Goal: Transaction & Acquisition: Purchase product/service

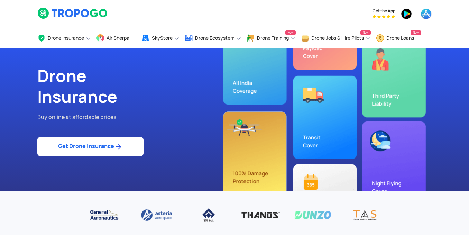
click at [109, 147] on link "Get Drone Insurance" at bounding box center [90, 146] width 106 height 19
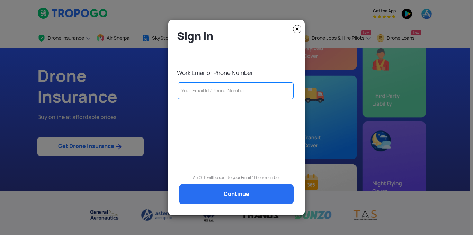
click at [192, 91] on input "text" at bounding box center [235, 90] width 116 height 17
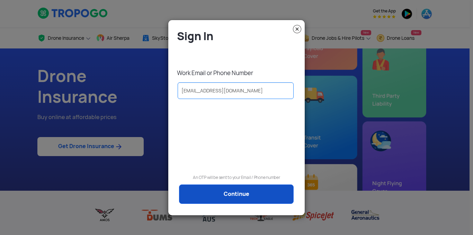
type input "[EMAIL_ADDRESS][DOMAIN_NAME]"
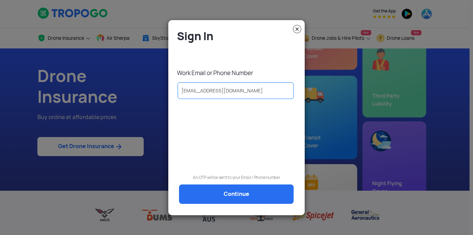
click at [217, 191] on link "Continue" at bounding box center [236, 193] width 114 height 19
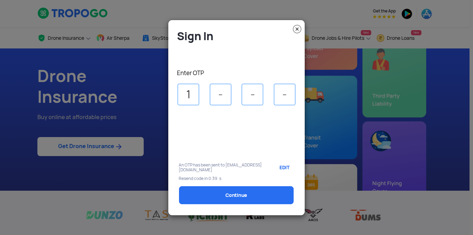
type input "1"
type input "4"
type input "3"
select select "1000000"
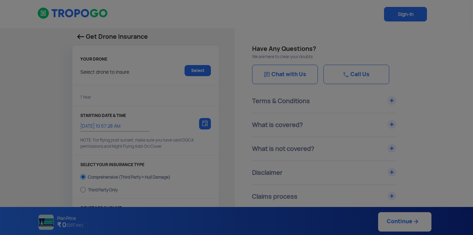
type input "[DATE] 11:07:00 AM"
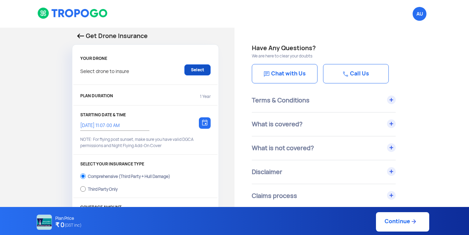
click at [203, 73] on link "Select" at bounding box center [197, 69] width 26 height 11
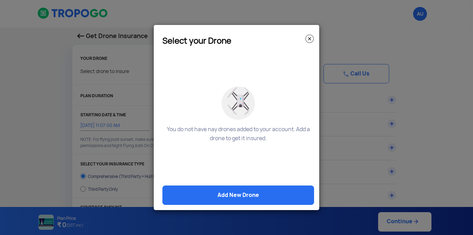
click at [309, 37] on img at bounding box center [309, 39] width 8 height 8
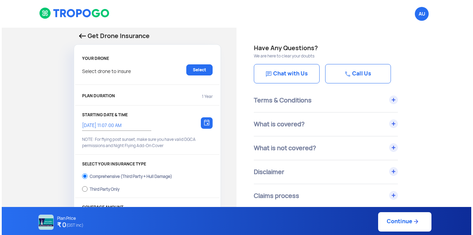
scroll to position [35, 0]
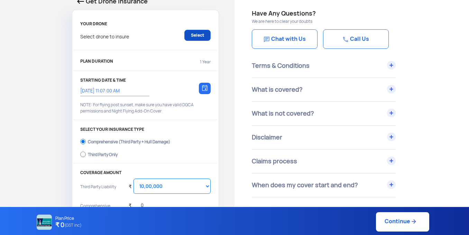
click at [196, 37] on link "Select" at bounding box center [197, 35] width 26 height 11
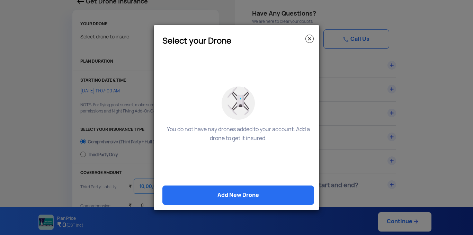
click at [243, 200] on link "Add New Drone" at bounding box center [238, 194] width 152 height 19
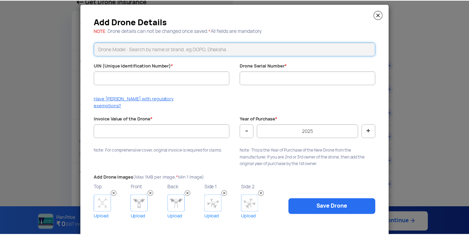
scroll to position [12, 0]
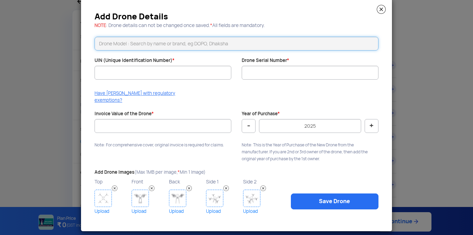
click at [130, 46] on input "text" at bounding box center [236, 44] width 284 height 14
click at [145, 58] on li "Fuselage FIA QD10" at bounding box center [236, 59] width 283 height 16
type input "Fuselage FIA QD10"
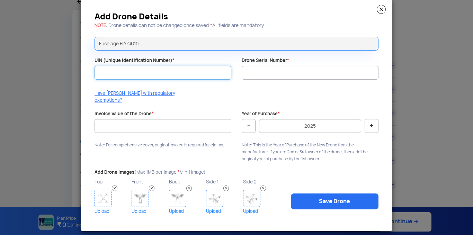
click at [138, 73] on input "UIN (Unique Identification Number) *" at bounding box center [162, 73] width 137 height 14
click at [179, 75] on input "UIN (Unique Identification Number) *" at bounding box center [162, 73] width 137 height 14
paste input "UA00QL1S0TC"
type input "UA00QL1S0TC"
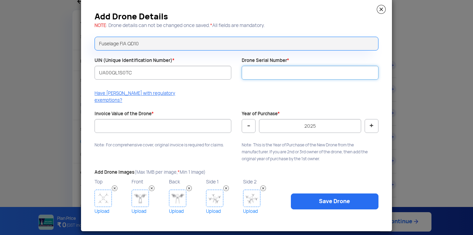
click at [300, 74] on input "Drone Serial Number *" at bounding box center [309, 73] width 137 height 14
paste input "FIA-QD10-117"
type input "FIA-QD10-117"
click at [289, 89] on div "Add Drone Details NOTE : Drone details can not be changed once saved. * All fie…" at bounding box center [236, 115] width 311 height 232
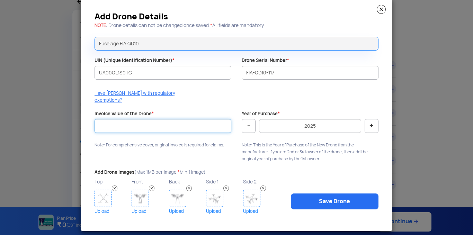
click at [144, 119] on input "Invoice Value of the Drone *" at bounding box center [162, 126] width 137 height 14
type input "900000"
click at [338, 111] on div "Year of Purchase * - 2025 + Note: This is the Year of Purchase of the New Drone…" at bounding box center [309, 138] width 147 height 55
click at [250, 123] on button "-" at bounding box center [248, 126] width 14 height 14
type input "2024"
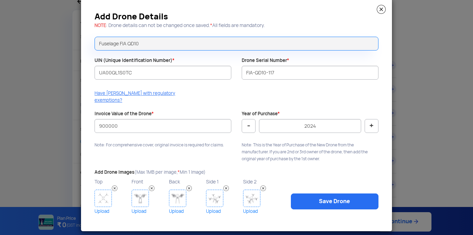
click at [121, 149] on div "Add Drone Details NOTE : Drone details can not be changed once saved. * All fie…" at bounding box center [236, 115] width 311 height 232
click at [102, 192] on img at bounding box center [102, 198] width 17 height 17
click at [144, 191] on img at bounding box center [139, 198] width 17 height 17
click at [175, 190] on img at bounding box center [177, 198] width 17 height 17
click at [222, 193] on div "Side 1 Upload" at bounding box center [224, 196] width 37 height 38
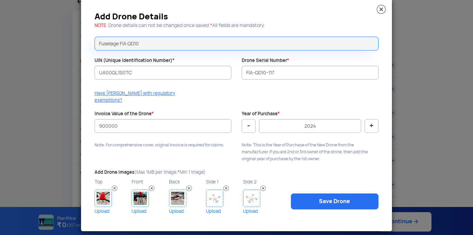
click at [214, 196] on img at bounding box center [214, 198] width 17 height 17
click at [250, 194] on img at bounding box center [251, 198] width 17 height 17
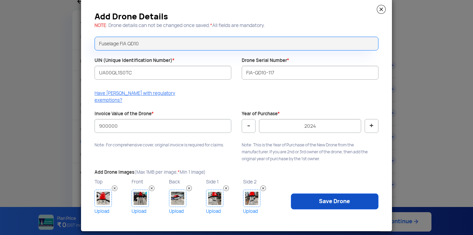
click at [319, 196] on link "Save Drone" at bounding box center [335, 201] width 88 height 16
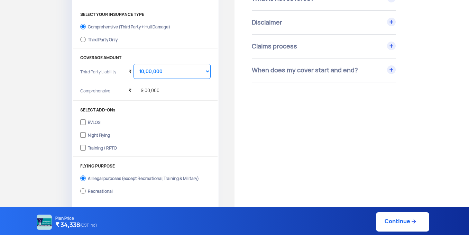
scroll to position [138, 0]
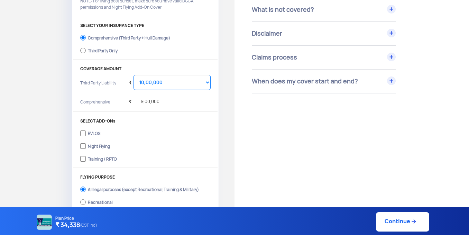
click at [95, 48] on div "Third Party Only" at bounding box center [103, 49] width 30 height 3
click at [86, 48] on input "Third Party Only" at bounding box center [83, 51] width 6 height 10
radio input "true"
select select "2000000"
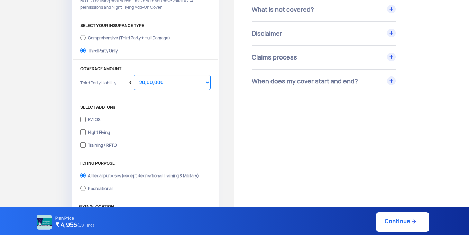
click at [111, 38] on div "Comprehensive (Third Party + Hull Damage)" at bounding box center [129, 37] width 82 height 3
click at [86, 38] on input "Comprehensive (Third Party + Hull Damage)" at bounding box center [83, 38] width 6 height 10
radio input "true"
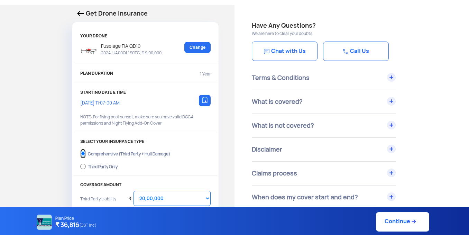
scroll to position [35, 0]
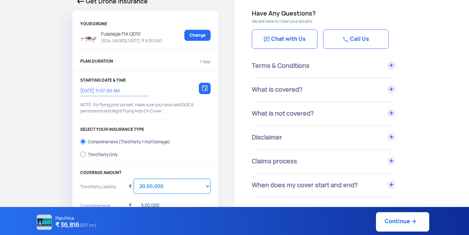
click at [203, 88] on img at bounding box center [205, 88] width 6 height 6
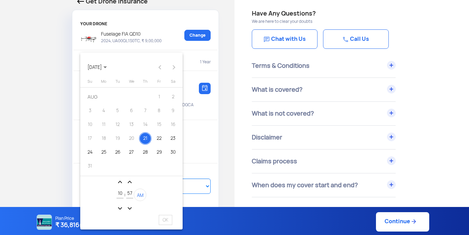
click at [143, 139] on div "21" at bounding box center [145, 138] width 12 height 12
click at [192, 157] on div at bounding box center [234, 117] width 469 height 235
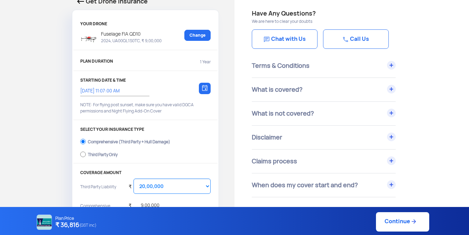
scroll to position [69, 0]
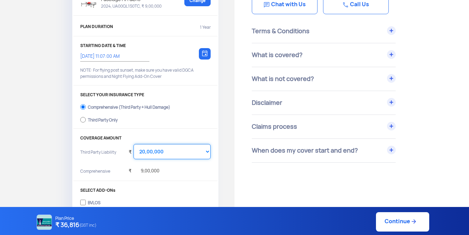
click at [186, 147] on select "Select Amount 10,00,000 15,00,000 20,00,000 25,00,000 30,00,000" at bounding box center [172, 151] width 77 height 15
click at [163, 147] on select "Select Amount 10,00,000 15,00,000 20,00,000 25,00,000 30,00,000" at bounding box center [172, 151] width 77 height 15
click at [156, 152] on select "Select Amount 10,00,000 15,00,000 20,00,000 25,00,000 30,00,000" at bounding box center [172, 151] width 77 height 15
select select "1000000"
click at [134, 144] on select "Select Amount 10,00,000 15,00,000 20,00,000 25,00,000 30,00,000" at bounding box center [172, 151] width 77 height 15
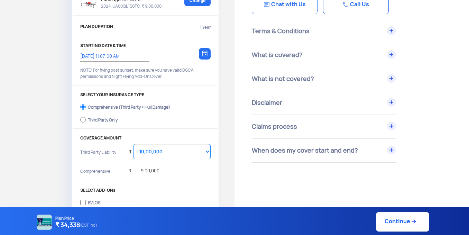
click at [172, 167] on div "₹ 9,00,000" at bounding box center [170, 172] width 82 height 14
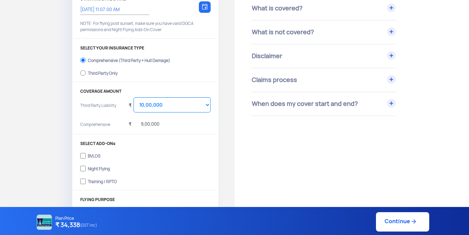
scroll to position [104, 0]
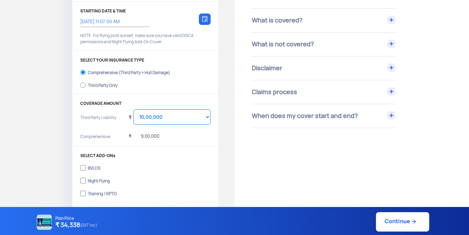
click at [90, 85] on div "Third Party Only" at bounding box center [103, 84] width 30 height 3
click at [86, 85] on input "Third Party Only" at bounding box center [83, 85] width 6 height 10
radio input "true"
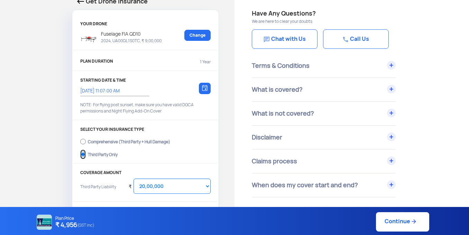
scroll to position [69, 0]
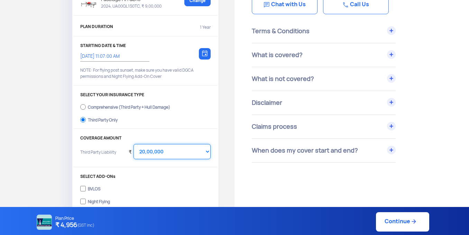
click at [158, 147] on select "Select Amount 20,00,000 25,00,000 30,00,000" at bounding box center [172, 151] width 77 height 15
click at [134, 144] on select "Select Amount 20,00,000 25,00,000 30,00,000" at bounding box center [172, 151] width 77 height 15
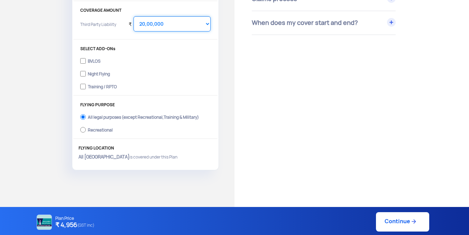
scroll to position [208, 0]
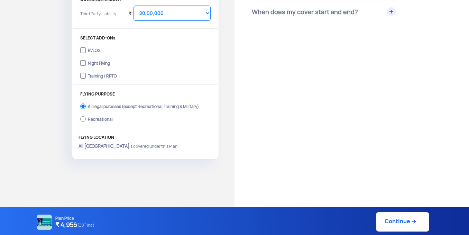
drag, startPoint x: 60, startPoint y: 226, endPoint x: 76, endPoint y: 226, distance: 16.6
click at [76, 226] on h4 "₹ 4,956 (GST inc)" at bounding box center [74, 225] width 39 height 9
click at [183, 17] on select "Select Amount 20,00,000 25,00,000 30,00,000" at bounding box center [172, 13] width 77 height 15
click at [134, 6] on select "Select Amount 20,00,000 25,00,000 30,00,000" at bounding box center [172, 13] width 77 height 15
click at [161, 16] on select "Select Amount 20,00,000 25,00,000 30,00,000" at bounding box center [172, 13] width 77 height 15
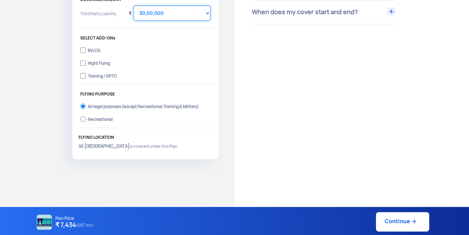
select select "2000000"
click at [134, 6] on select "Select Amount 20,00,000 25,00,000 30,00,000" at bounding box center [172, 13] width 77 height 15
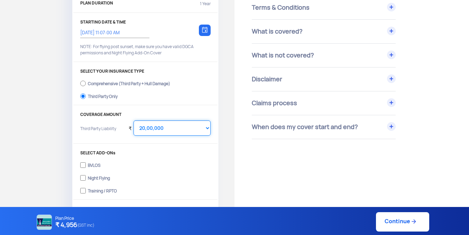
scroll to position [104, 0]
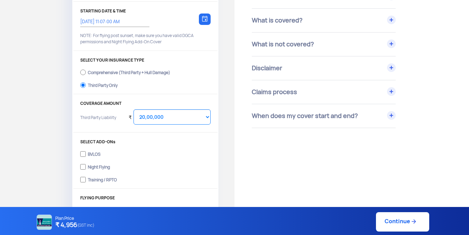
click at [116, 73] on div "Comprehensive (Third Party + Hull Damage)" at bounding box center [129, 71] width 82 height 3
click at [86, 74] on input "Comprehensive (Third Party + Hull Damage)" at bounding box center [83, 72] width 6 height 10
radio input "true"
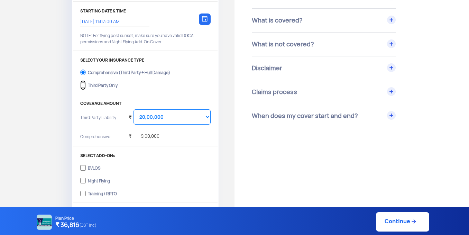
click at [83, 85] on input "Third Party Only" at bounding box center [83, 85] width 6 height 10
radio input "true"
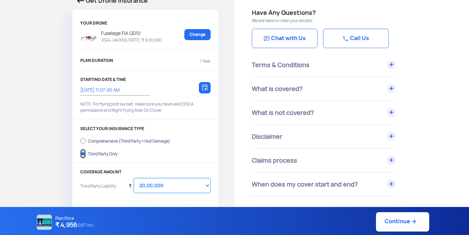
scroll to position [35, 0]
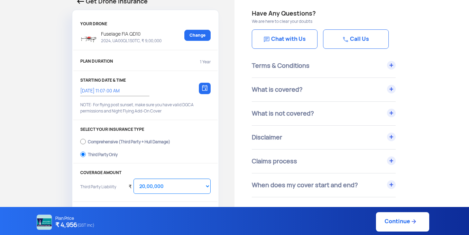
click at [204, 88] on img at bounding box center [205, 88] width 6 height 6
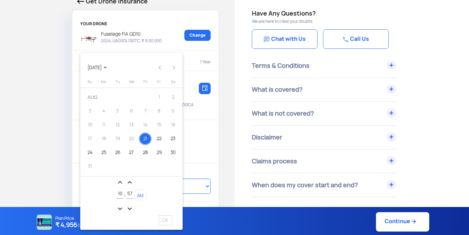
click at [121, 112] on div "5" at bounding box center [117, 111] width 12 height 12
click at [106, 107] on div "4" at bounding box center [104, 111] width 12 height 12
click at [107, 67] on span "[DATE]" at bounding box center [97, 68] width 19 height 6
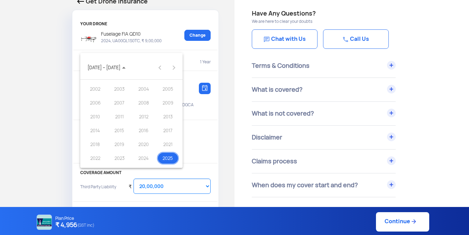
click at [200, 135] on div at bounding box center [234, 117] width 469 height 235
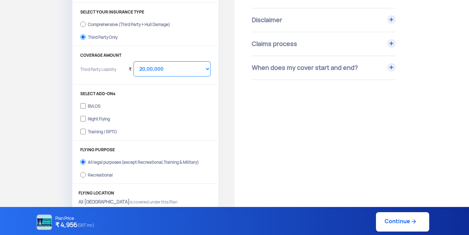
scroll to position [208, 0]
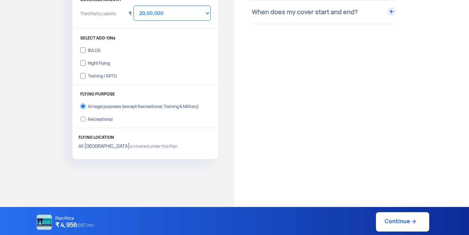
click at [389, 220] on link "Continue" at bounding box center [402, 221] width 53 height 19
type input "[DATE] 11:24:00 AM"
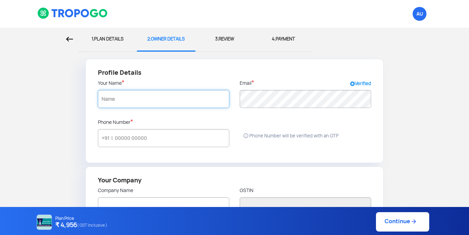
click at [165, 107] on input "text" at bounding box center [163, 99] width 131 height 18
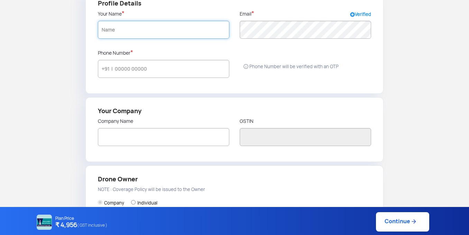
scroll to position [35, 0]
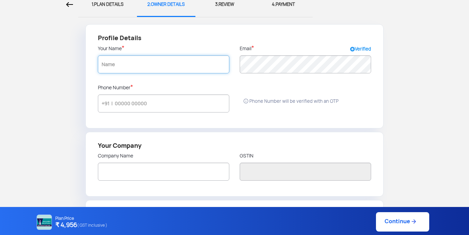
click at [145, 66] on input "text" at bounding box center [163, 64] width 131 height 18
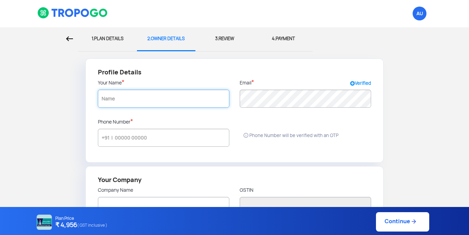
scroll to position [0, 0]
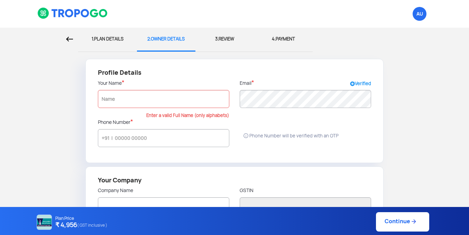
radio input "false"
radio input "true"
click at [126, 101] on input "text" at bounding box center [163, 99] width 131 height 18
paste input "Rajeev R"
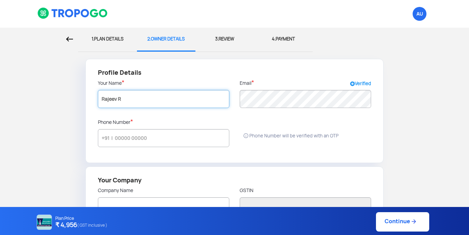
type input "Rajeev R"
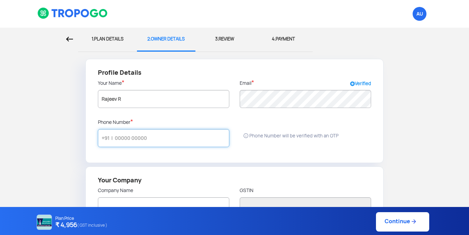
type input "Rajeev R"
click at [138, 137] on input "text" at bounding box center [163, 138] width 131 height 18
click at [125, 137] on input "text" at bounding box center [163, 138] width 131 height 18
paste input "94472 24352"
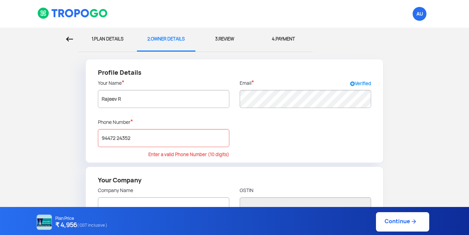
click at [256, 136] on div "Profile Details Your Name * [PERSON_NAME] Email * Verified Phone Number * 94472…" at bounding box center [234, 111] width 298 height 104
click at [123, 159] on div "Profile Details Your Name * [PERSON_NAME] Email * Verified Phone Number * 94472…" at bounding box center [234, 111] width 298 height 104
click at [103, 139] on input "94472 24352" at bounding box center [163, 138] width 131 height 18
drag, startPoint x: 140, startPoint y: 146, endPoint x: 143, endPoint y: 146, distance: 3.5
click at [142, 146] on input "94472 24352" at bounding box center [163, 138] width 131 height 18
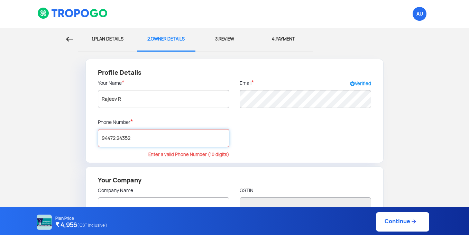
click at [146, 143] on input "94472 24352" at bounding box center [163, 138] width 131 height 18
click at [116, 138] on input "94472 24352" at bounding box center [163, 138] width 131 height 18
type input "9"
click at [125, 138] on input "text" at bounding box center [163, 138] width 131 height 18
paste input "94472 24352"
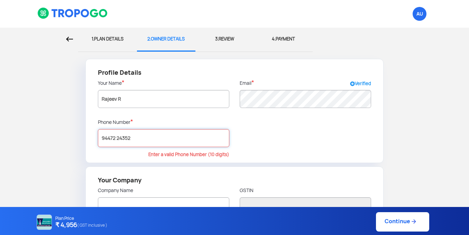
type input "94472 24352"
click at [260, 137] on div "Profile Details Your Name * [PERSON_NAME] Email * Verified Phone Number * 94472…" at bounding box center [234, 111] width 298 height 104
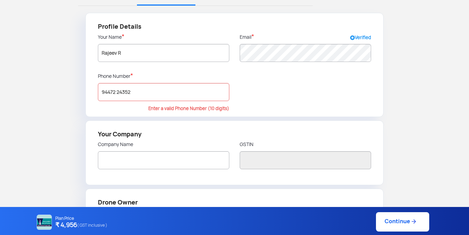
scroll to position [104, 0]
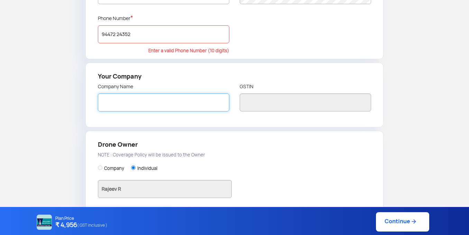
click at [133, 99] on input "text" at bounding box center [163, 102] width 131 height 18
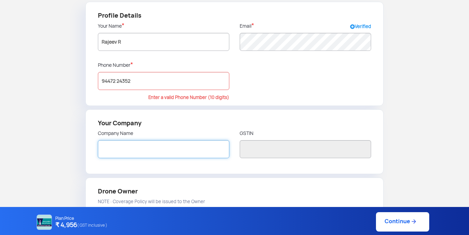
scroll to position [69, 0]
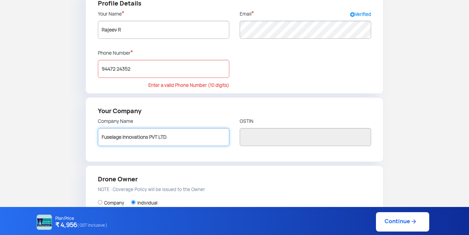
type input "Fuselage Innovations PVT LTD"
click at [226, 155] on div "Your Company Company Name Fuselage Innovations PVT LTD GSTIN" at bounding box center [234, 129] width 298 height 65
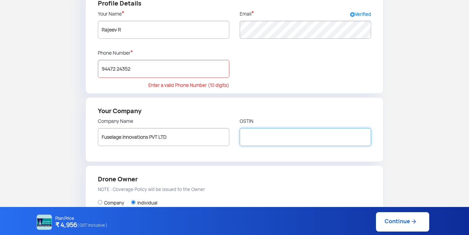
click at [261, 138] on input "text" at bounding box center [305, 137] width 131 height 18
paste input "94472 24352"
type input "94472 24352"
drag, startPoint x: 279, startPoint y: 135, endPoint x: 223, endPoint y: 135, distance: 56.4
click at [223, 135] on div "Your Company Company Name Fuselage Innovations PVT LTD GSTIN 94472 24352" at bounding box center [234, 129] width 298 height 65
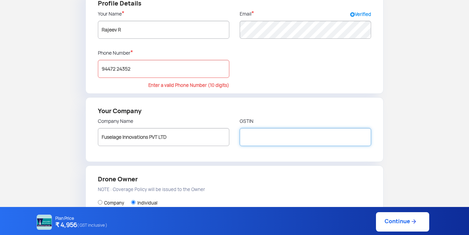
click at [263, 135] on input "text" at bounding box center [305, 137] width 131 height 18
paste input "32AAECF1646E1Z4"
type input "32AAECF1646E1Z4"
click at [243, 162] on div "Your Company Company Name Fuselage Innovations PVT LTD GSTIN 32AAECF1646E1Z4" at bounding box center [234, 129] width 298 height 65
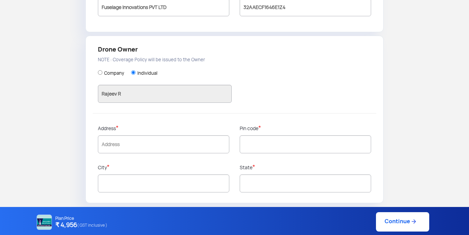
scroll to position [200, 0]
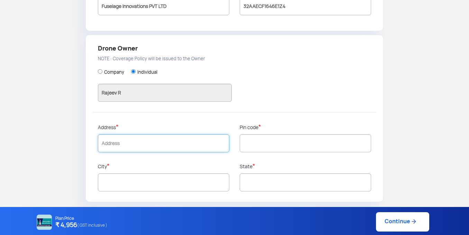
click at [139, 151] on input "text" at bounding box center [163, 143] width 131 height 18
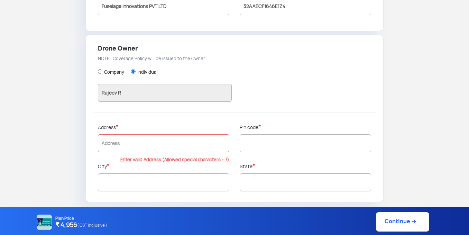
click at [236, 108] on div "Company Individual Rajeev R" at bounding box center [234, 86] width 273 height 51
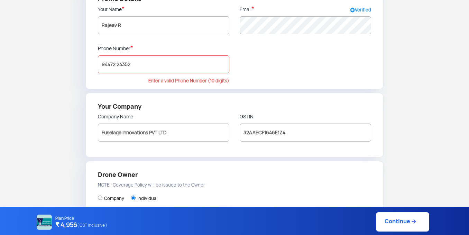
scroll to position [62, 0]
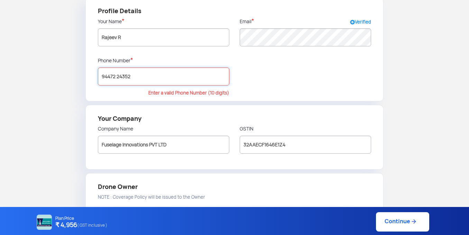
click at [179, 81] on input "94472 24352" at bounding box center [163, 76] width 131 height 18
click at [264, 81] on div "Profile Details Your Name * [PERSON_NAME] Email * Verified Phone Number * 94472…" at bounding box center [234, 49] width 298 height 104
click at [265, 81] on div "Profile Details Your Name * [PERSON_NAME] Email * Verified Phone Number * 94472…" at bounding box center [234, 49] width 298 height 104
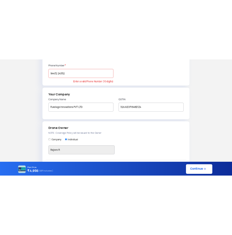
scroll to position [200, 0]
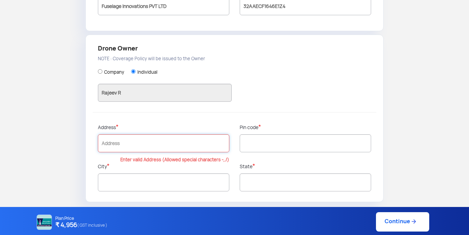
click at [158, 140] on input "text" at bounding box center [163, 143] width 131 height 18
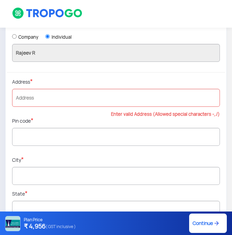
scroll to position [304, 0]
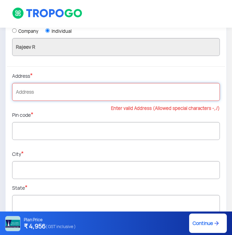
click at [35, 95] on input "text" at bounding box center [116, 92] width 208 height 18
type input "S"
drag, startPoint x: 34, startPoint y: 85, endPoint x: 33, endPoint y: 88, distance: 3.6
click at [34, 85] on input "text" at bounding box center [116, 92] width 208 height 18
click at [33, 94] on input "text" at bounding box center [116, 92] width 208 height 18
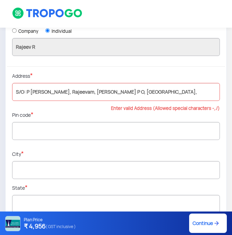
click at [104, 112] on p "Pin code *" at bounding box center [116, 114] width 208 height 7
click at [101, 120] on div "Pin code *" at bounding box center [116, 130] width 218 height 39
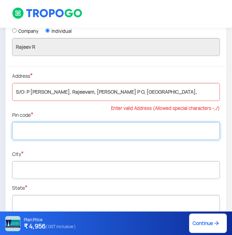
click at [104, 123] on input "text" at bounding box center [116, 131] width 208 height 18
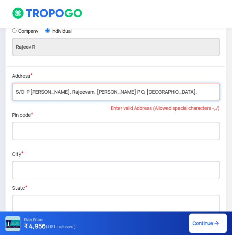
click at [26, 91] on input "S/O: P [PERSON_NAME], Rajeevam, [PERSON_NAME] P O, [GEOGRAPHIC_DATA]," at bounding box center [116, 92] width 208 height 18
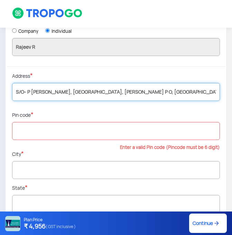
type input "S/O- P [PERSON_NAME], [GEOGRAPHIC_DATA], [PERSON_NAME] P O, [GEOGRAPHIC_DATA],"
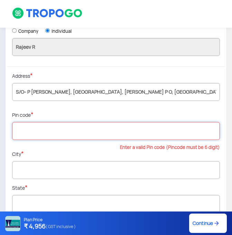
click at [120, 136] on input "text" at bounding box center [116, 131] width 208 height 18
type input "6915"
type input "Kollam"
type input "[GEOGRAPHIC_DATA]"
type input "6"
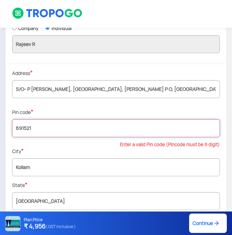
scroll to position [324, 0]
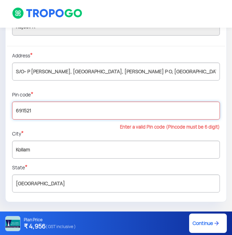
type input "691521"
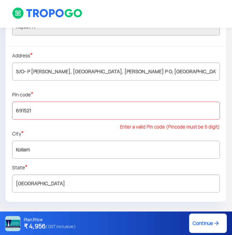
click at [84, 133] on p "City *" at bounding box center [116, 133] width 208 height 7
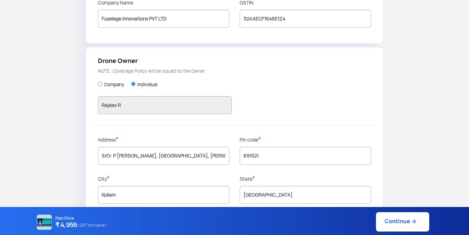
scroll to position [200, 0]
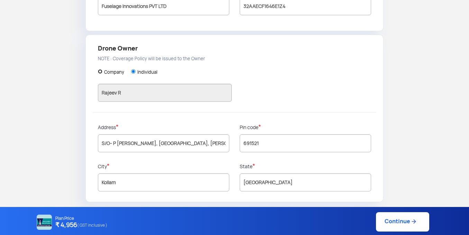
click at [98, 72] on input "Company" at bounding box center [100, 71] width 4 height 4
radio input "true"
type input "Fuselage Innovations PVT LTD"
click at [135, 73] on input "Individual" at bounding box center [133, 71] width 4 height 4
radio input "true"
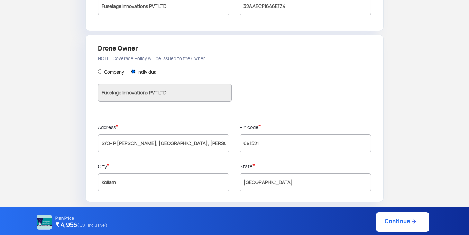
type input "Rajeev R"
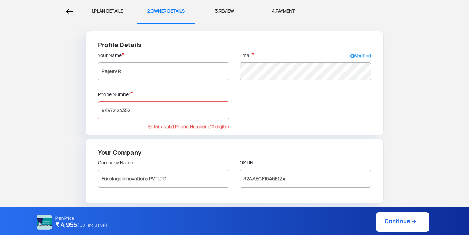
scroll to position [27, 0]
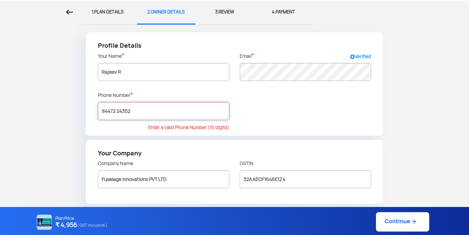
click at [199, 103] on input "94472 24352" at bounding box center [163, 111] width 131 height 18
drag, startPoint x: 172, startPoint y: 112, endPoint x: 165, endPoint y: 112, distance: 6.2
click at [167, 112] on input "94472 24352" at bounding box center [163, 111] width 131 height 18
type input "9"
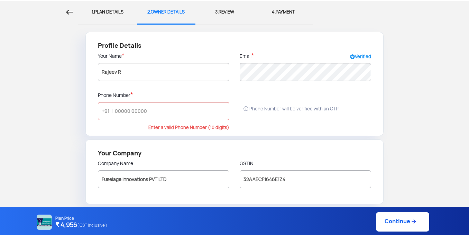
click at [290, 115] on div "Phone Number will be verified with an OTP" at bounding box center [306, 103] width 142 height 25
click at [192, 114] on input "text" at bounding box center [163, 111] width 131 height 18
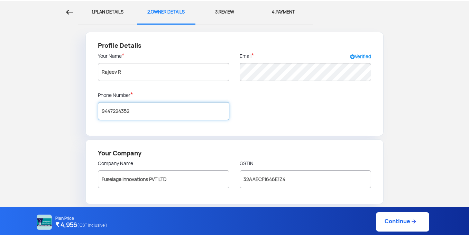
type input "9447224352"
click at [274, 129] on div "Profile Details Your Name * [PERSON_NAME] Email * Verified Phone Number * [PHON…" at bounding box center [234, 84] width 298 height 104
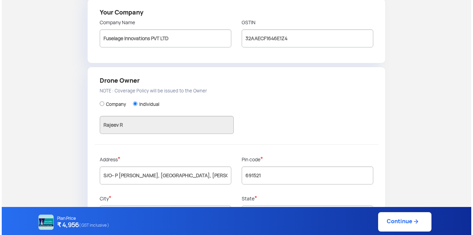
scroll to position [200, 0]
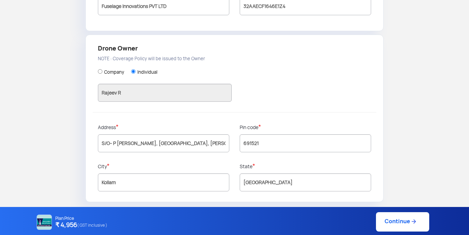
click at [418, 220] on link "Continue" at bounding box center [402, 221] width 53 height 19
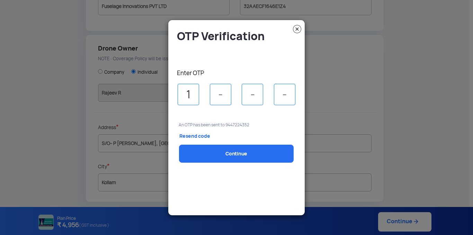
type input "1"
type input "4"
type input "5"
type input "4"
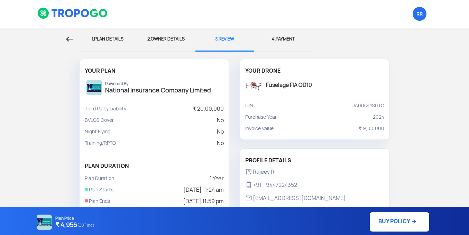
scroll to position [147, 0]
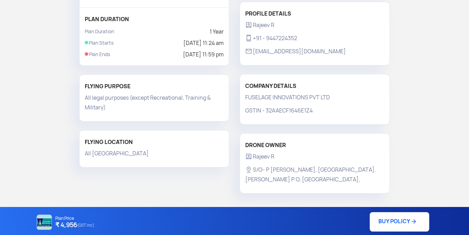
click at [402, 223] on link "BUY POLICY" at bounding box center [399, 221] width 59 height 19
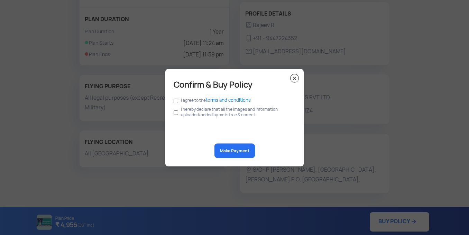
click at [178, 100] on div "I agree to the terms and conditions" at bounding box center [235, 99] width 122 height 9
click at [176, 113] on input "checkbox" at bounding box center [176, 112] width 4 height 13
checkbox input "true"
click at [175, 101] on input "checkbox" at bounding box center [176, 101] width 4 height 8
checkbox input "true"
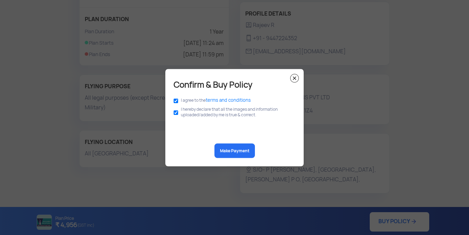
click at [233, 149] on button "Make Payment" at bounding box center [234, 150] width 40 height 15
click at [294, 78] on img at bounding box center [294, 78] width 9 height 9
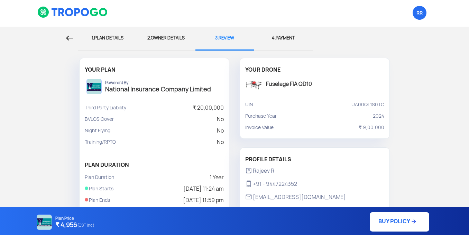
scroll to position [0, 0]
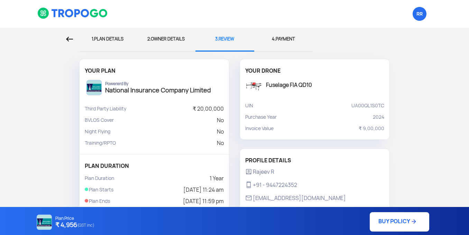
click at [125, 42] on div "1. PLAN DETAILS" at bounding box center [107, 39] width 48 height 23
select select "1000000"
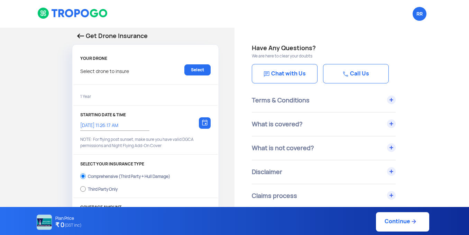
type input "[DATE] 11:24:00 AM"
radio input "false"
radio input "true"
select select "2000000"
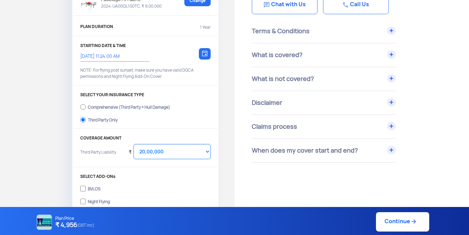
scroll to position [253, 0]
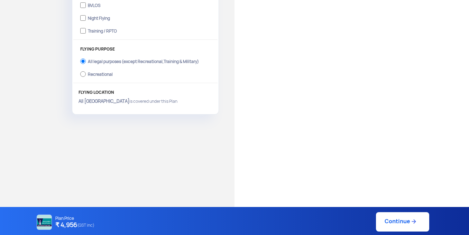
click at [408, 229] on link "Continue" at bounding box center [402, 221] width 53 height 19
type input "[DATE] 11:36:00 AM"
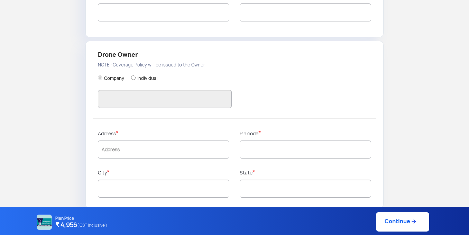
type input "Rajeev R"
type input "9447224352"
type input "FUSELAGE INNOVATIONS PVT LTD"
type input "32AAECF1646E1Z4"
type input "FUSELAGE INNOVATIONS PVT LTD"
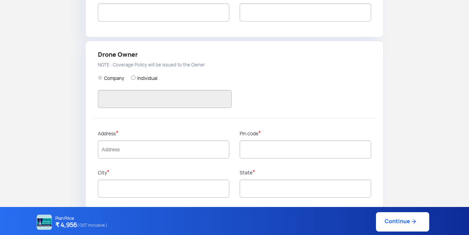
type input "S/O- P [PERSON_NAME], [GEOGRAPHIC_DATA], [PERSON_NAME] P O, [GEOGRAPHIC_DATA],"
type input "691521"
type input "Kollam"
type input "[GEOGRAPHIC_DATA]"
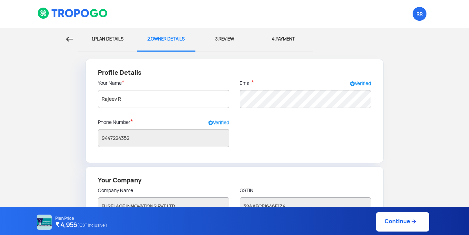
click at [106, 41] on div "1. PLAN DETAILS" at bounding box center [107, 39] width 48 height 23
select select "1000000"
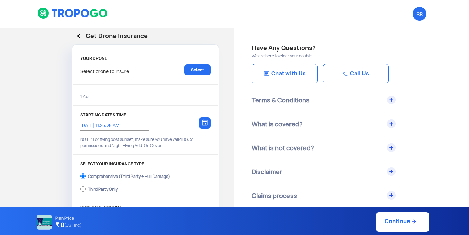
type input "[DATE] 11:36:00 AM"
radio input "false"
radio input "true"
select select "2000000"
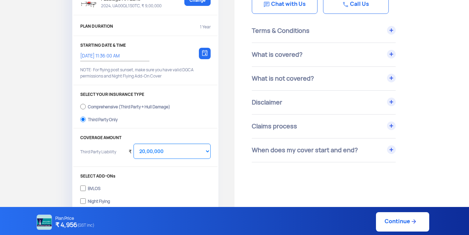
scroll to position [69, 0]
click at [202, 52] on img at bounding box center [205, 53] width 6 height 6
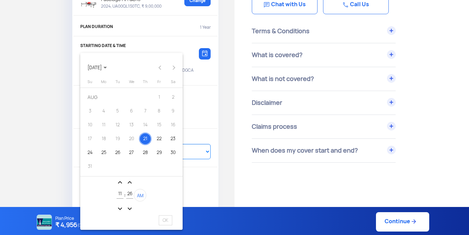
click at [130, 205] on mat-icon "expand_more" at bounding box center [130, 208] width 8 height 8
click at [131, 205] on mat-icon "expand_more" at bounding box center [130, 208] width 8 height 8
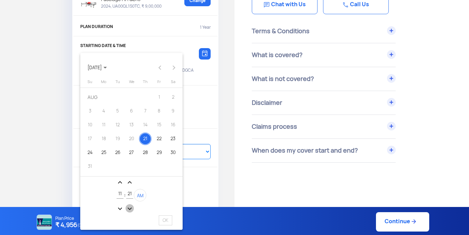
click at [131, 205] on mat-icon "expand_more" at bounding box center [130, 208] width 8 height 8
type input "20"
click at [122, 206] on mat-icon "expand_more" at bounding box center [120, 208] width 8 height 8
type input "09"
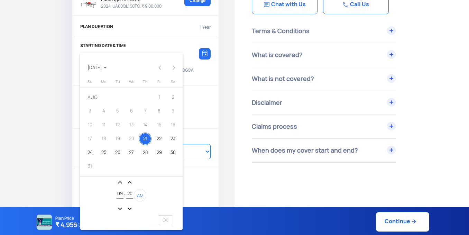
click at [229, 186] on div at bounding box center [234, 117] width 469 height 235
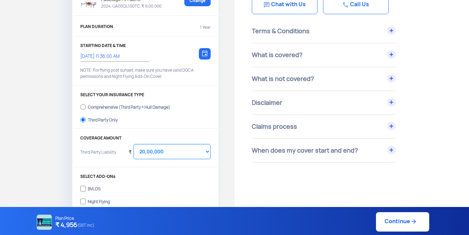
click at [114, 59] on div "[DATE] 11:36:00 AM Choose a date" at bounding box center [111, 54] width 62 height 13
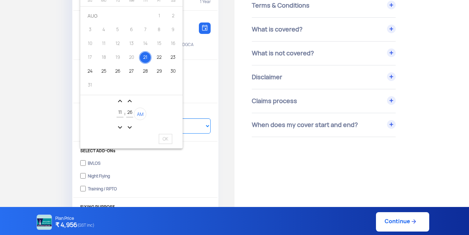
scroll to position [173, 0]
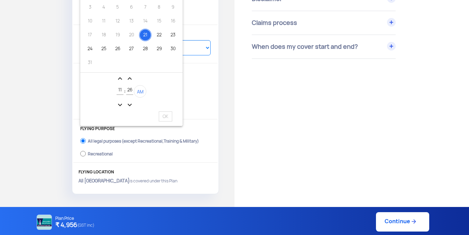
click at [122, 105] on mat-icon "expand_more" at bounding box center [120, 105] width 8 height 8
click at [115, 78] on div "expand_less expand_less 08 : 26 AM expand_more expand_more" at bounding box center [131, 90] width 102 height 36
click at [123, 81] on mat-icon "expand_less" at bounding box center [120, 78] width 8 height 8
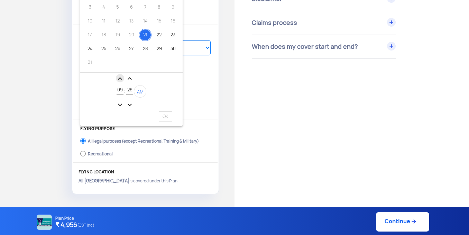
click at [122, 80] on mat-icon "expand_less" at bounding box center [120, 78] width 8 height 8
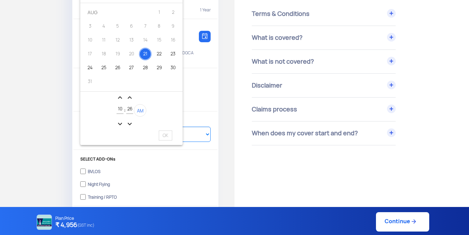
scroll to position [69, 0]
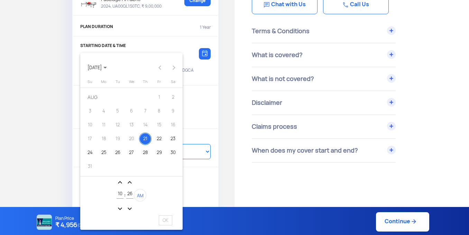
click at [165, 196] on div "expand_less expand_less 10 : 26 AM expand_more expand_more" at bounding box center [131, 194] width 102 height 36
click at [149, 197] on div "expand_less expand_less 10 : 26 AM expand_more expand_more" at bounding box center [131, 194] width 102 height 36
click at [144, 198] on button "AM" at bounding box center [140, 195] width 12 height 12
click at [144, 198] on button "PM" at bounding box center [140, 195] width 12 height 12
click at [144, 198] on button "AM" at bounding box center [140, 195] width 12 height 12
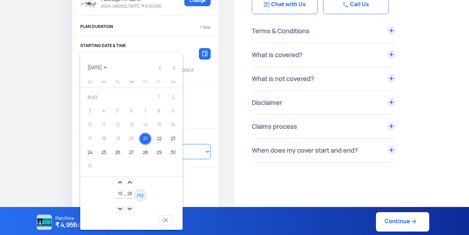
click at [144, 198] on button "PM" at bounding box center [140, 195] width 12 height 12
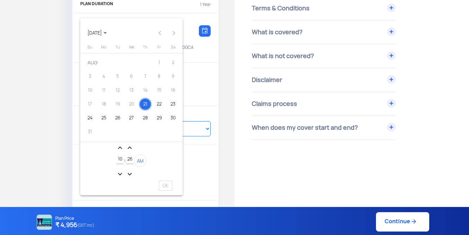
scroll to position [104, 0]
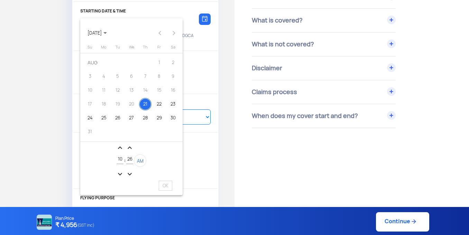
click at [139, 163] on span "AM" at bounding box center [140, 161] width 7 height 6
click at [129, 108] on div "20" at bounding box center [131, 104] width 12 height 12
click at [119, 148] on mat-icon "expand_less" at bounding box center [120, 148] width 8 height 8
click at [119, 149] on mat-icon "expand_less" at bounding box center [120, 148] width 8 height 8
click at [119, 148] on mat-icon "expand_less" at bounding box center [120, 148] width 8 height 8
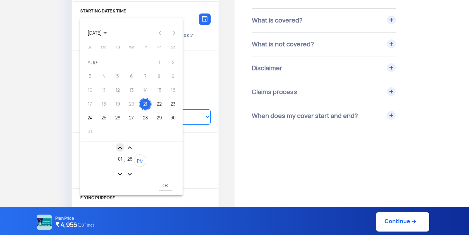
click at [119, 148] on mat-icon "expand_less" at bounding box center [120, 148] width 8 height 8
click at [122, 172] on mat-icon "expand_more" at bounding box center [120, 174] width 8 height 8
click at [124, 173] on mat-icon "expand_more" at bounding box center [120, 174] width 8 height 8
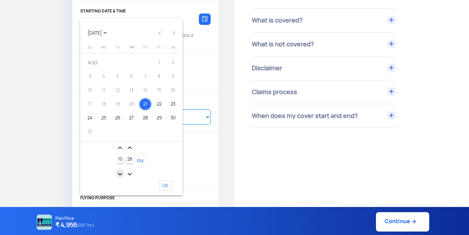
click at [124, 173] on mat-icon "expand_more" at bounding box center [120, 174] width 8 height 8
click at [140, 162] on span "PM" at bounding box center [140, 161] width 7 height 6
click at [131, 153] on div "26" at bounding box center [129, 158] width 7 height 12
click at [123, 151] on mat-icon "expand_less" at bounding box center [120, 148] width 8 height 8
click at [120, 148] on mat-icon "expand_less" at bounding box center [120, 148] width 8 height 8
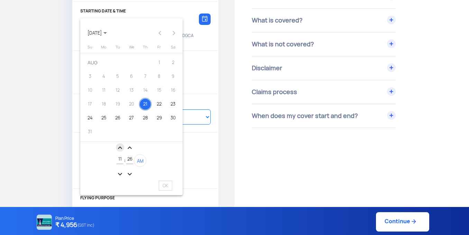
click at [120, 148] on mat-icon "expand_less" at bounding box center [120, 148] width 8 height 8
click at [121, 148] on mat-icon "expand_less" at bounding box center [120, 148] width 8 height 8
click at [118, 171] on mat-icon "expand_more" at bounding box center [120, 174] width 8 height 8
type input "12"
click at [128, 172] on mat-icon "expand_more" at bounding box center [130, 174] width 8 height 8
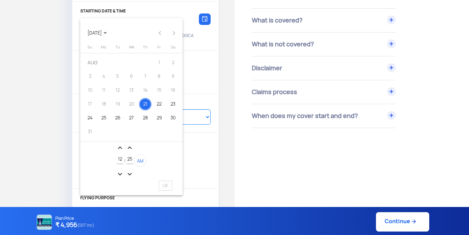
click at [131, 145] on mat-icon "expand_less" at bounding box center [130, 148] width 8 height 8
click at [142, 161] on span "AM" at bounding box center [140, 161] width 7 height 6
click at [132, 169] on div "28" at bounding box center [129, 161] width 7 height 18
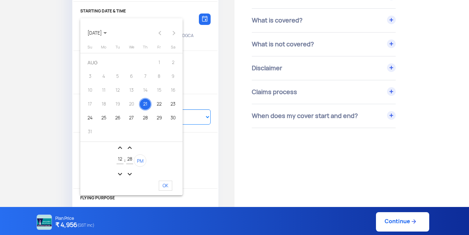
click at [132, 169] on div "28" at bounding box center [129, 161] width 7 height 18
click at [131, 171] on mat-icon "expand_more" at bounding box center [130, 174] width 8 height 8
click at [130, 171] on mat-icon "expand_more" at bounding box center [130, 174] width 8 height 8
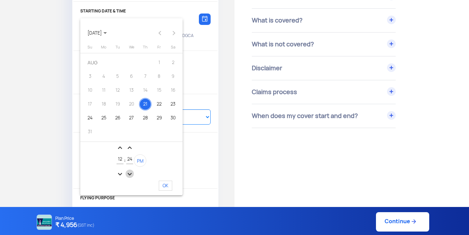
click at [130, 171] on mat-icon "expand_more" at bounding box center [130, 174] width 8 height 8
click at [131, 171] on mat-icon "expand_more" at bounding box center [130, 174] width 8 height 8
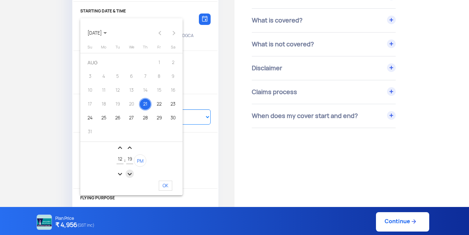
click at [132, 174] on mat-icon "expand_more" at bounding box center [130, 174] width 8 height 8
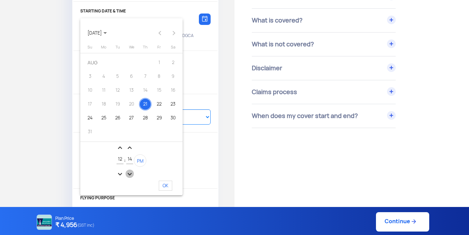
click at [132, 174] on mat-icon "expand_more" at bounding box center [130, 174] width 8 height 8
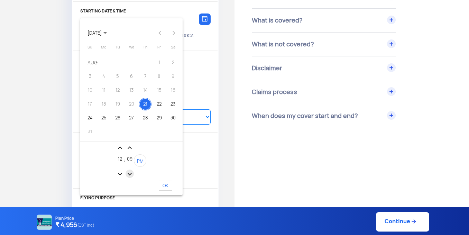
click at [132, 174] on mat-icon "expand_more" at bounding box center [130, 174] width 8 height 8
click at [131, 174] on mat-icon "expand_more" at bounding box center [130, 174] width 8 height 8
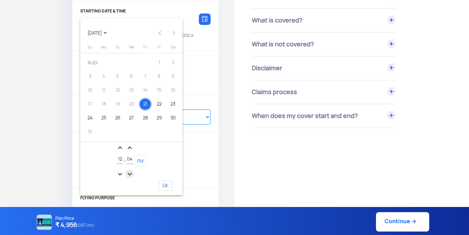
click at [131, 174] on mat-icon "expand_more" at bounding box center [130, 174] width 8 height 8
type input "00"
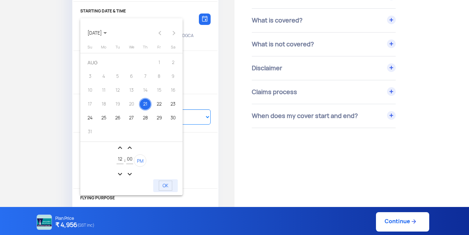
click at [165, 185] on span "OK" at bounding box center [165, 186] width 13 height 10
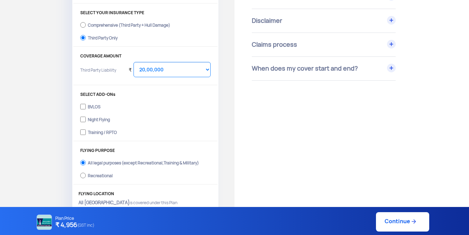
scroll to position [45, 0]
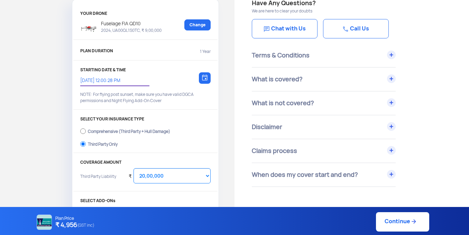
click at [398, 217] on link "Continue" at bounding box center [402, 221] width 53 height 19
type input "[DATE] 12:00:00 PM"
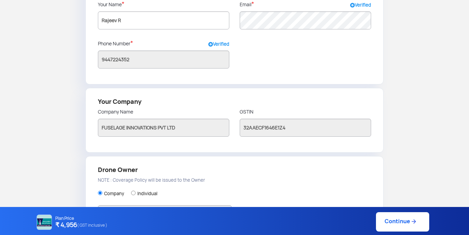
scroll to position [200, 0]
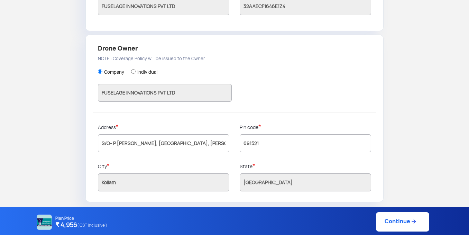
click at [397, 218] on link "Continue" at bounding box center [402, 221] width 53 height 19
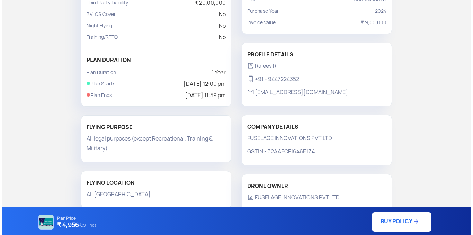
scroll to position [147, 0]
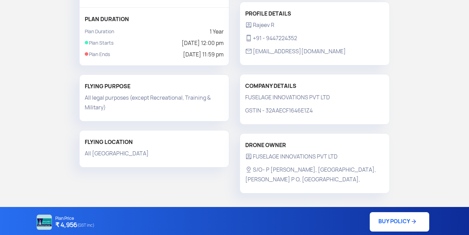
click at [391, 223] on link "BUY POLICY" at bounding box center [399, 221] width 59 height 19
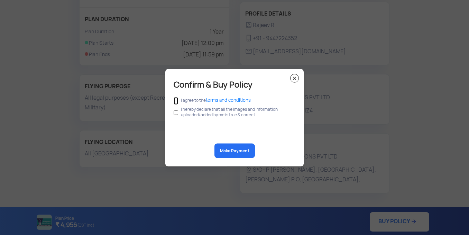
click at [174, 101] on input "checkbox" at bounding box center [176, 101] width 4 height 8
checkbox input "true"
click at [176, 114] on input "checkbox" at bounding box center [176, 112] width 4 height 13
checkbox input "true"
click at [234, 154] on button "Make Payment" at bounding box center [234, 150] width 40 height 15
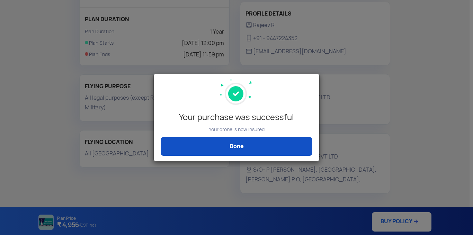
click at [270, 150] on link "Done" at bounding box center [237, 146] width 152 height 19
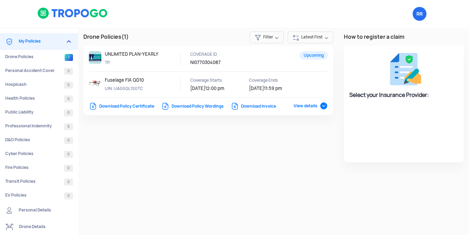
select select "National Insurance"
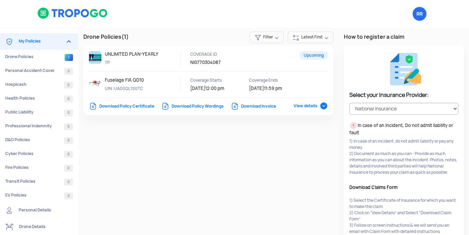
click at [256, 108] on link "Download Invoice" at bounding box center [253, 106] width 45 height 6
click at [144, 104] on link "Download Policy Certificate" at bounding box center [121, 106] width 65 height 6
click at [312, 106] on span "View details" at bounding box center [311, 106] width 34 height 6
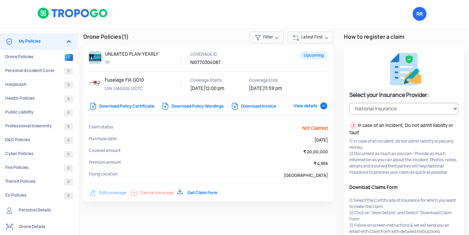
click at [119, 51] on div "Upcoming UNLIMITED PLAN-YEARLY TP COVERAGE ID NI0770304087 Fuselage FIA QD10 UI…" at bounding box center [208, 124] width 250 height 156
click at [115, 80] on p "Fuselage FIA QD10" at bounding box center [136, 80] width 62 height 6
drag, startPoint x: 129, startPoint y: 84, endPoint x: 130, endPoint y: 91, distance: 7.1
click at [130, 91] on div "Fuselage FIA QD10 UIN: UA00QL1S0TC" at bounding box center [143, 84] width 76 height 15
drag, startPoint x: 144, startPoint y: 88, endPoint x: 104, endPoint y: 91, distance: 39.9
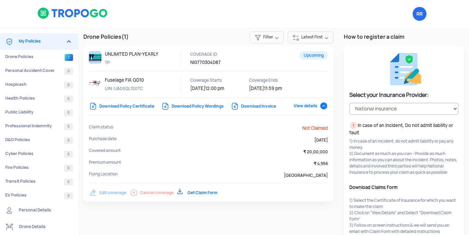
click at [104, 91] on div "Fuselage FIA QD10 UIN: UA00QL1S0TC" at bounding box center [137, 87] width 96 height 20
click at [161, 77] on div "Upcoming UNLIMITED PLAN-YEARLY TP COVERAGE ID NI0770304087 Fuselage FIA QD10 UI…" at bounding box center [208, 124] width 250 height 156
click at [288, 79] on p "Coverage Ends" at bounding box center [280, 80] width 62 height 6
click at [140, 160] on td "Premium amount" at bounding box center [178, 165] width 178 height 12
click at [198, 88] on span "[DATE]" at bounding box center [197, 88] width 15 height 6
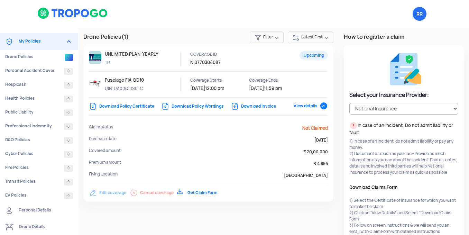
click at [205, 56] on p "COVERAGE ID" at bounding box center [221, 54] width 62 height 6
click at [316, 58] on span "Upcoming" at bounding box center [314, 55] width 28 height 8
click at [244, 108] on link "Download Invoice" at bounding box center [253, 106] width 45 height 6
click at [192, 154] on td "Covered amount" at bounding box center [178, 153] width 178 height 12
click at [128, 87] on p "UIN: UA00QL1S0TC" at bounding box center [136, 88] width 62 height 6
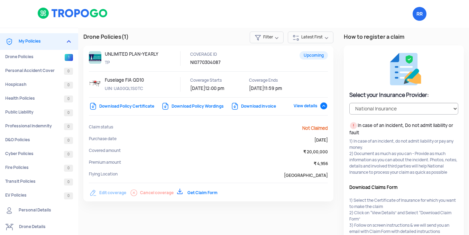
click at [211, 85] on div "Coverage Starts [DATE] 12:00 pm" at bounding box center [219, 84] width 59 height 15
drag, startPoint x: 110, startPoint y: 57, endPoint x: 114, endPoint y: 56, distance: 4.2
click at [111, 57] on div "UNLIMITED PLAN-YEARLY TP" at bounding box center [143, 58] width 76 height 15
click at [167, 68] on div "UNLIMITED PLAN-YEARLY TP" at bounding box center [137, 61] width 96 height 20
click at [264, 38] on span "Filter" at bounding box center [267, 37] width 34 height 12
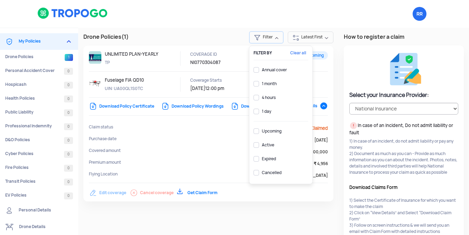
click at [264, 38] on span "Filter" at bounding box center [266, 37] width 35 height 12
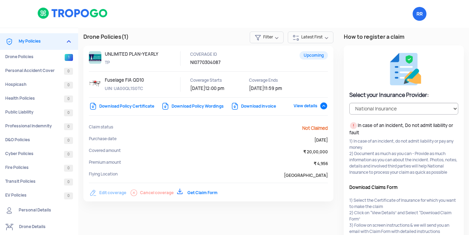
click at [320, 103] on span "View details" at bounding box center [311, 106] width 34 height 6
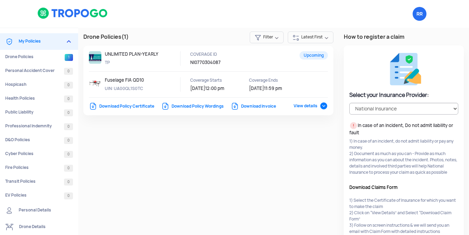
click at [320, 103] on span "View details" at bounding box center [311, 106] width 34 height 6
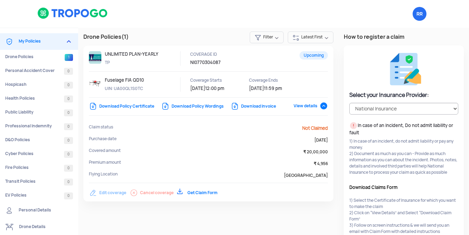
click at [312, 126] on span "Not Claimed" at bounding box center [315, 128] width 26 height 6
click at [318, 107] on span "View details" at bounding box center [311, 106] width 34 height 6
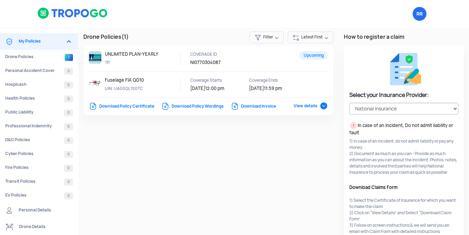
click at [113, 112] on div "Upcoming UNLIMITED PLAN-YEARLY TP COVERAGE ID NI0770304087 Fuselage FIA QD10 UI…" at bounding box center [208, 81] width 250 height 70
click at [115, 109] on div "Download Policy Certificate Download Policy Wordings Download Invoice View deta…" at bounding box center [208, 106] width 239 height 7
click at [119, 107] on link "Download Policy Certificate" at bounding box center [121, 106] width 65 height 6
click at [216, 54] on p "COVERAGE ID" at bounding box center [221, 54] width 62 height 6
click at [270, 39] on span "Filter" at bounding box center [267, 37] width 34 height 12
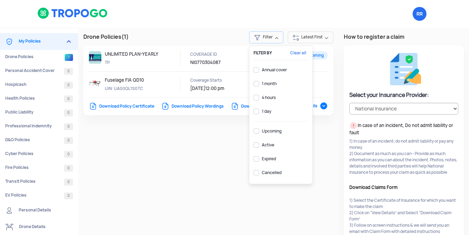
click at [302, 38] on span "Latest First" at bounding box center [311, 37] width 46 height 12
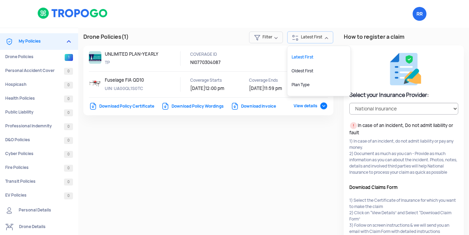
click at [277, 40] on span "Filter" at bounding box center [266, 37] width 34 height 12
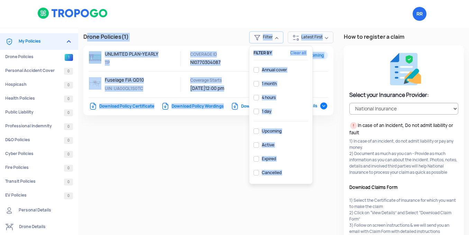
click at [211, 123] on div "Drone Policies (1) Filter Filter by Clear all Annual cover 1 month 4 hours 1 da…" at bounding box center [273, 160] width 391 height 265
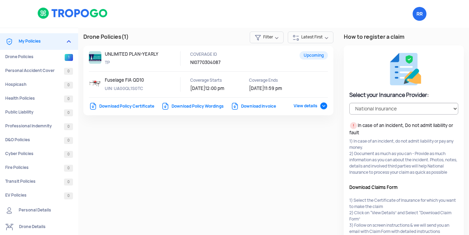
click at [211, 134] on div "Drone Policies (1) Filter Latest First Upcoming UNLIMITED PLAN-YEARLY TP COVERA…" at bounding box center [273, 160] width 391 height 265
click at [117, 39] on h3 "Drone Policies (1)" at bounding box center [208, 37] width 250 height 9
click at [137, 73] on div at bounding box center [208, 77] width 239 height 52
click at [22, 58] on link "Drone Policies 1" at bounding box center [39, 57] width 78 height 14
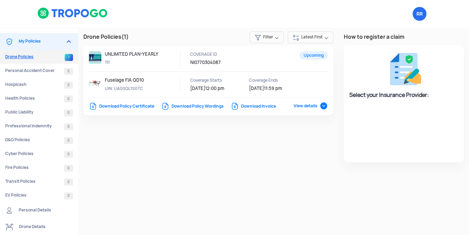
select select "National Insurance"
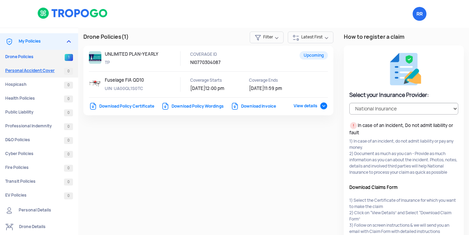
click at [23, 71] on link "Personal Accident Cover 0" at bounding box center [39, 71] width 78 height 14
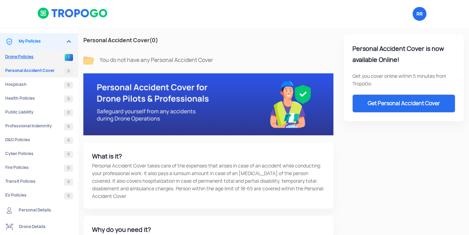
click at [29, 60] on link "Drone Policies 1" at bounding box center [39, 57] width 78 height 14
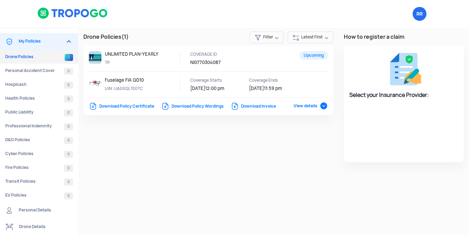
select select "National Insurance"
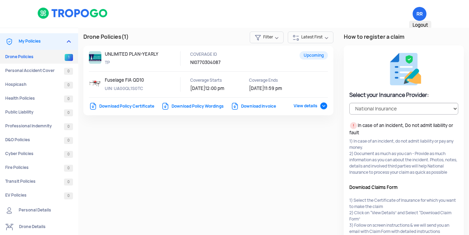
click at [422, 13] on span "RR Logout" at bounding box center [420, 14] width 14 height 14
click at [422, 10] on span "RR Logout" at bounding box center [420, 14] width 14 height 14
click at [419, 9] on span "RR Logout" at bounding box center [420, 14] width 14 height 14
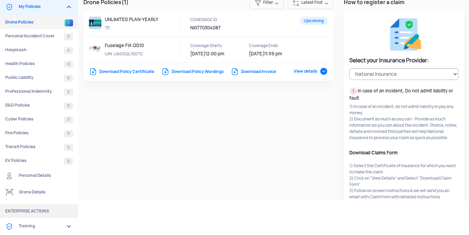
click at [36, 198] on link "Drone Details" at bounding box center [39, 192] width 78 height 17
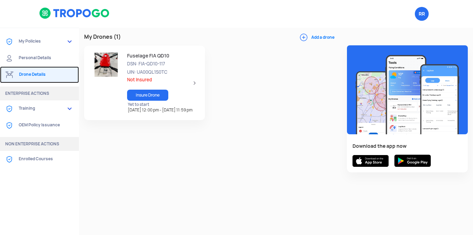
scroll to position [4, 0]
click at [195, 82] on div "Fuselage FIA QD10 DSN: FIA-QD10-117 UIN: UA00QL1S0TC Not Insured Insure Drone Y…" at bounding box center [159, 83] width 76 height 61
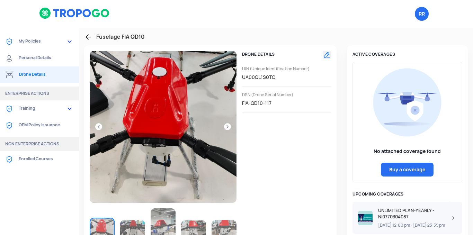
scroll to position [56, 0]
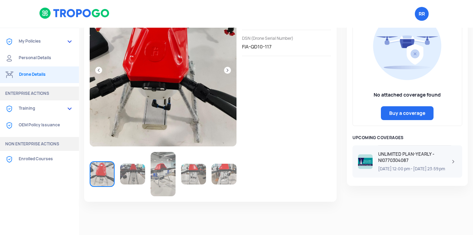
click at [363, 165] on img at bounding box center [365, 161] width 15 height 15
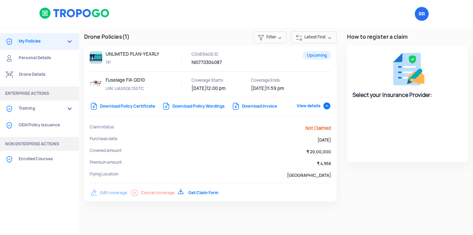
select select "National Insurance"
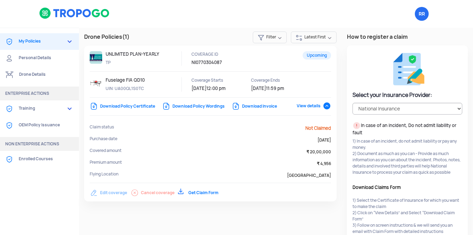
click at [310, 55] on span "Upcoming" at bounding box center [316, 55] width 28 height 8
click at [420, 14] on span "RR Logout" at bounding box center [421, 14] width 14 height 14
click at [43, 64] on link "Personal Details" at bounding box center [39, 58] width 79 height 17
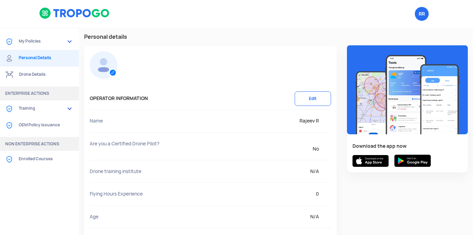
click at [62, 39] on link "My Policies" at bounding box center [39, 41] width 79 height 17
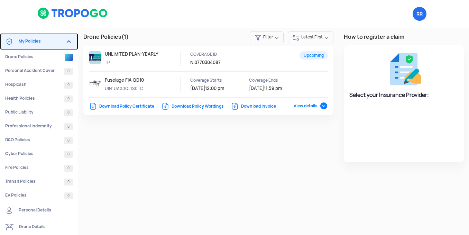
select select "National Insurance"
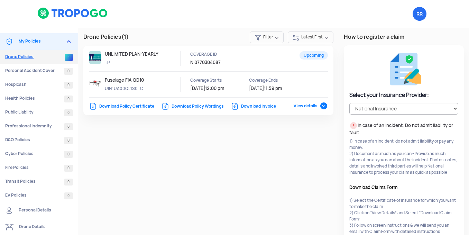
click at [39, 58] on link "Drone Policies 1" at bounding box center [39, 57] width 78 height 14
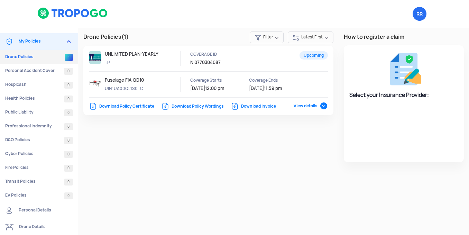
select select "National Insurance"
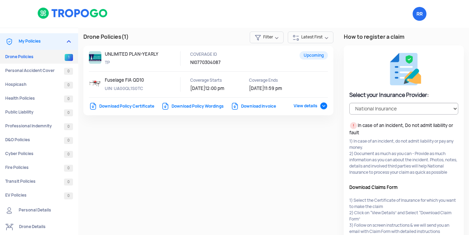
click at [148, 69] on div "UNLIMITED PLAN-YEARLY TP" at bounding box center [137, 61] width 96 height 20
click at [309, 102] on div at bounding box center [208, 77] width 239 height 52
click at [319, 106] on span "View details" at bounding box center [311, 106] width 34 height 6
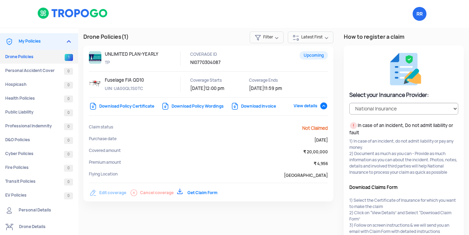
click at [318, 106] on span "View details" at bounding box center [311, 106] width 34 height 6
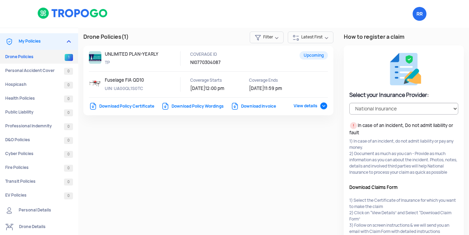
click at [19, 215] on link "Personal Details" at bounding box center [39, 210] width 78 height 17
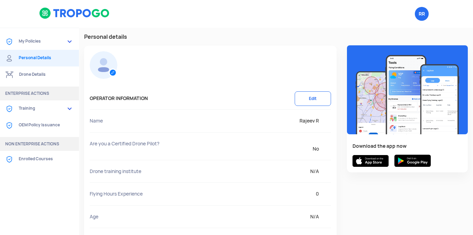
click at [45, 74] on link "Drone Details" at bounding box center [39, 74] width 79 height 17
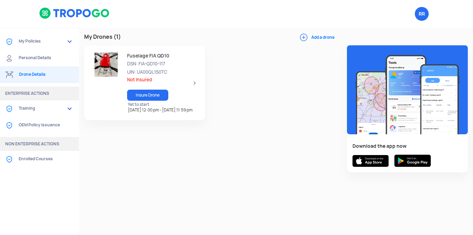
click at [14, 56] on link "Personal Details" at bounding box center [39, 58] width 79 height 17
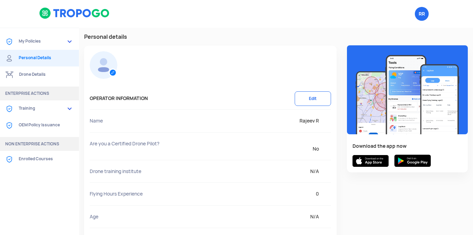
click at [33, 46] on link "My Policies" at bounding box center [39, 41] width 79 height 17
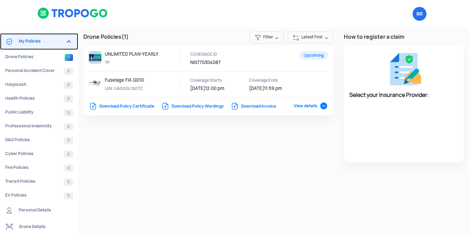
select select "National Insurance"
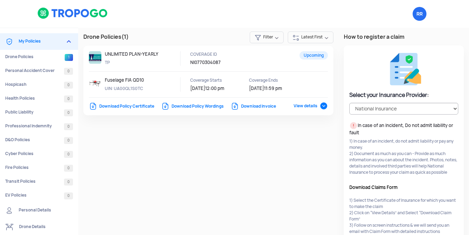
click at [324, 106] on span "View details" at bounding box center [311, 106] width 34 height 6
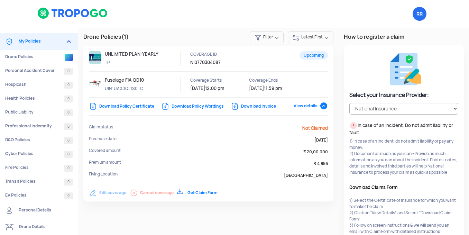
click at [324, 106] on span "View details" at bounding box center [311, 106] width 34 height 6
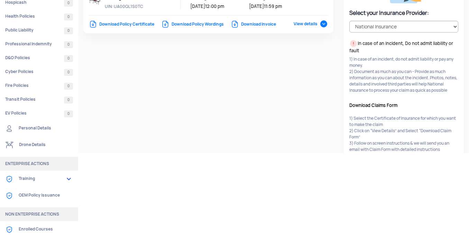
scroll to position [93, 0]
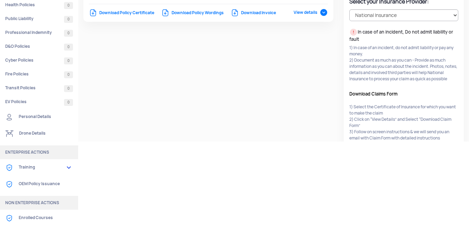
click at [38, 121] on link "Personal Details" at bounding box center [39, 117] width 78 height 17
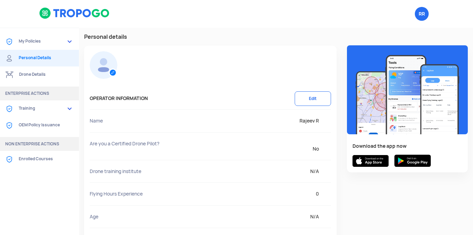
click at [39, 59] on link "Personal Details" at bounding box center [39, 58] width 79 height 17
click at [37, 77] on link "Drone Details" at bounding box center [39, 74] width 79 height 17
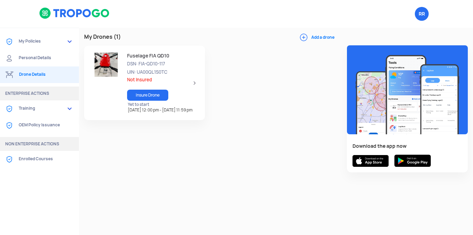
click at [144, 61] on span "DSN: FIA-QD10-117" at bounding box center [159, 64] width 65 height 7
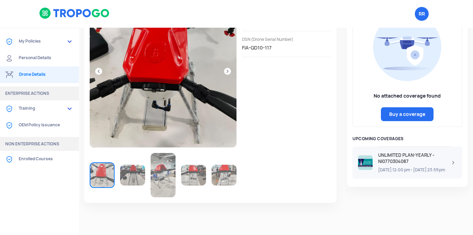
scroll to position [56, 0]
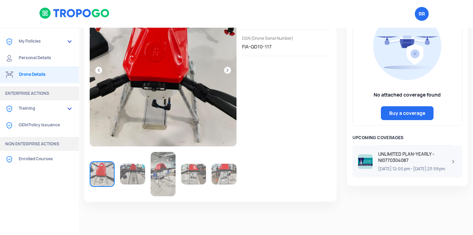
drag, startPoint x: 173, startPoint y: 169, endPoint x: 170, endPoint y: 172, distance: 3.9
click at [173, 170] on img at bounding box center [162, 174] width 25 height 44
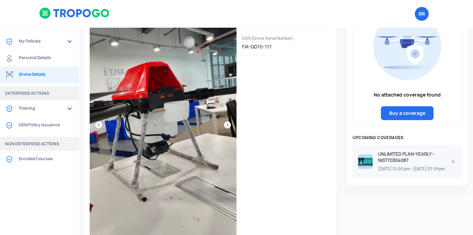
click at [239, 157] on div at bounding box center [210, 149] width 241 height 310
click at [228, 136] on img at bounding box center [163, 124] width 147 height 261
click at [228, 127] on link at bounding box center [227, 124] width 7 height 7
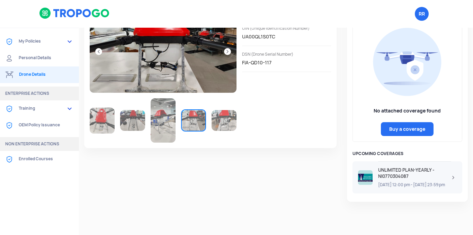
click at [228, 127] on div at bounding box center [163, 120] width 147 height 44
click at [230, 119] on img at bounding box center [223, 120] width 25 height 21
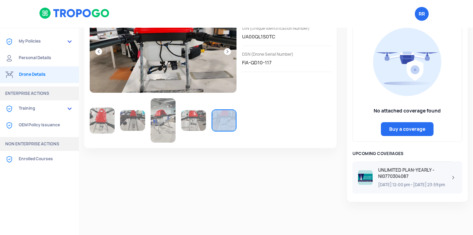
click at [174, 117] on img at bounding box center [162, 120] width 25 height 44
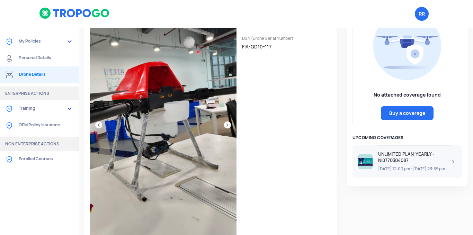
click at [82, 126] on div "Fuselage FIA QD10 DRONE DETAILS UIN (Unique Identification Number) UA00QL1S0TC …" at bounding box center [210, 143] width 263 height 344
click at [95, 126] on link at bounding box center [98, 124] width 7 height 7
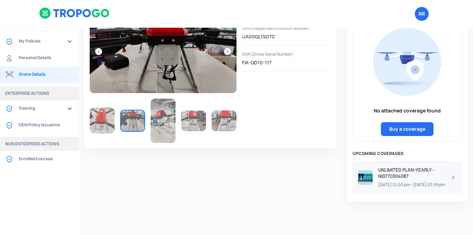
click at [98, 127] on img at bounding box center [102, 121] width 25 height 26
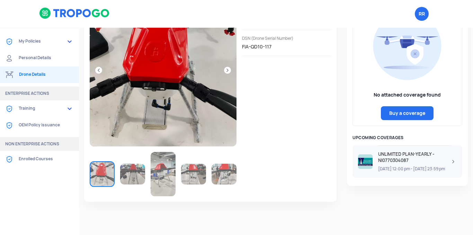
click at [52, 45] on link "My Policies" at bounding box center [39, 41] width 79 height 17
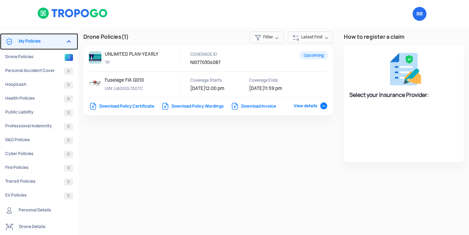
select select "National Insurance"
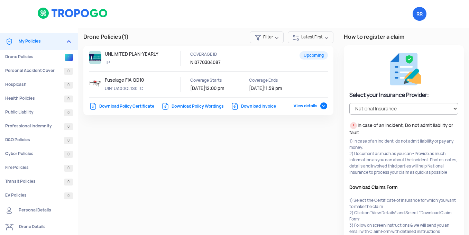
click at [256, 86] on span "[DATE]" at bounding box center [256, 88] width 15 height 6
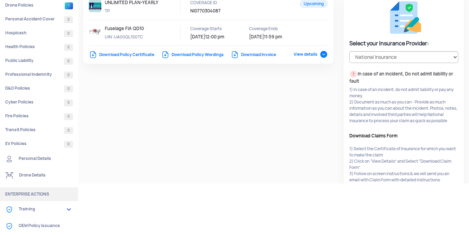
scroll to position [93, 0]
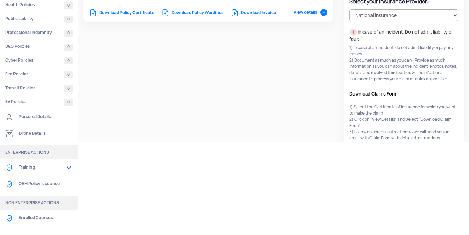
click at [44, 118] on link "Personal Details" at bounding box center [39, 117] width 78 height 17
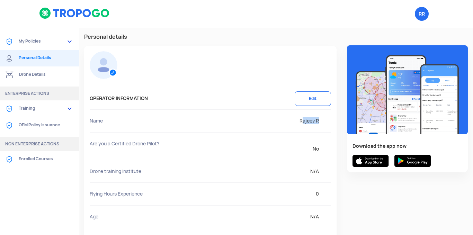
drag, startPoint x: 299, startPoint y: 122, endPoint x: 322, endPoint y: 120, distance: 23.2
click at [323, 120] on span "Rajeev R" at bounding box center [258, 120] width 145 height 7
click at [302, 128] on div "Name [PERSON_NAME] R [PERSON_NAME] R" at bounding box center [210, 121] width 241 height 23
drag, startPoint x: 291, startPoint y: 122, endPoint x: 321, endPoint y: 118, distance: 30.3
click at [321, 118] on span "Rajeev R" at bounding box center [258, 120] width 145 height 7
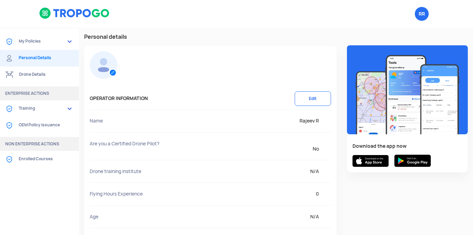
click at [215, 125] on div "Name [PERSON_NAME] R [PERSON_NAME] R" at bounding box center [210, 121] width 241 height 23
click at [45, 48] on link "My Policies" at bounding box center [39, 41] width 79 height 17
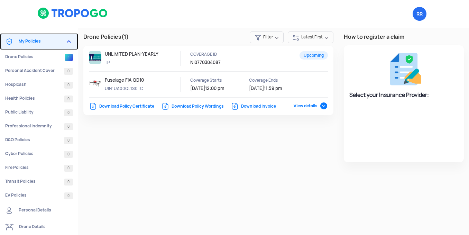
select select "National Insurance"
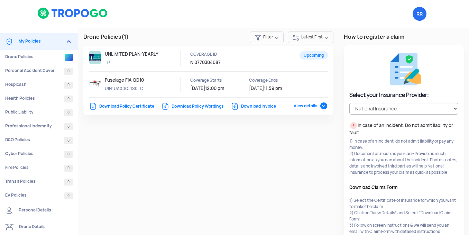
click at [305, 107] on span "View details" at bounding box center [311, 106] width 34 height 6
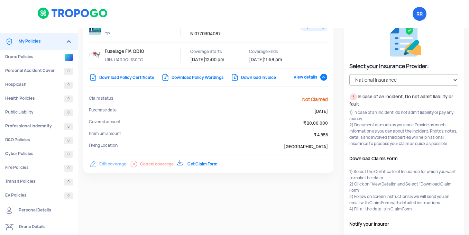
scroll to position [22, 0]
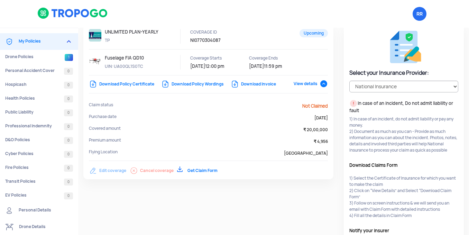
click at [107, 171] on div "Edit coverage Cancel coverage Get Claim Form" at bounding box center [178, 167] width 178 height 13
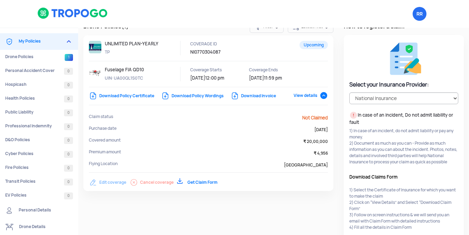
scroll to position [0, 0]
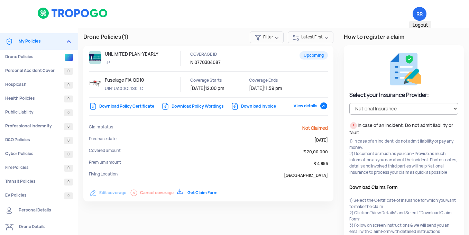
click at [418, 13] on span "RR Logout" at bounding box center [420, 14] width 14 height 14
click at [209, 109] on link "Download Policy Wordings" at bounding box center [192, 106] width 63 height 6
click at [211, 106] on link "Download Policy Wordings" at bounding box center [192, 106] width 63 height 6
click at [168, 107] on link "Download Policy Wordings" at bounding box center [192, 106] width 63 height 6
click at [166, 107] on link "Download Policy Wordings" at bounding box center [192, 106] width 63 height 6
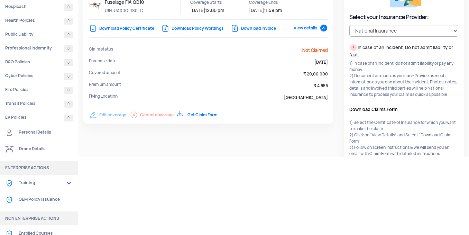
scroll to position [93, 0]
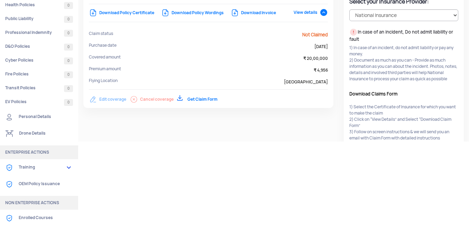
click at [42, 113] on link "Personal Details" at bounding box center [39, 117] width 78 height 17
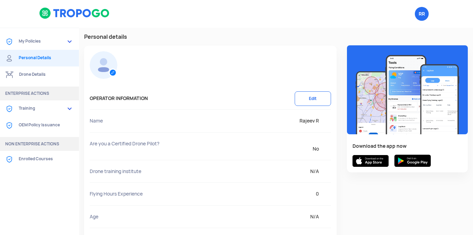
click at [302, 103] on button "Edit" at bounding box center [312, 98] width 36 height 15
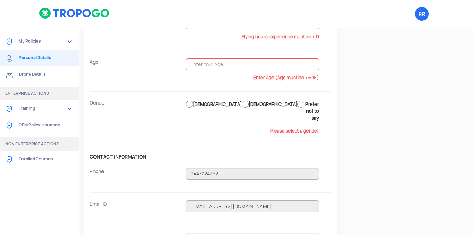
scroll to position [208, 0]
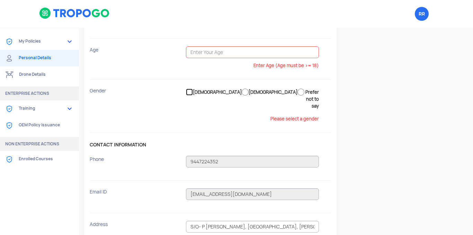
click at [193, 92] on input "[DEMOGRAPHIC_DATA]" at bounding box center [189, 92] width 7 height 7
radio input "true"
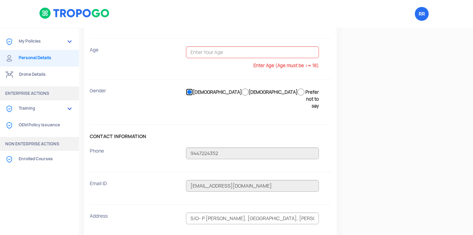
scroll to position [173, 0]
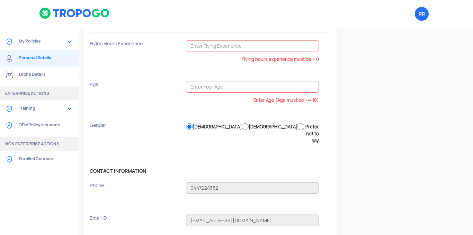
click at [220, 144] on div "Gender N/A [DEMOGRAPHIC_DATA] [DEMOGRAPHIC_DATA] Prefer not to say" at bounding box center [210, 136] width 241 height 45
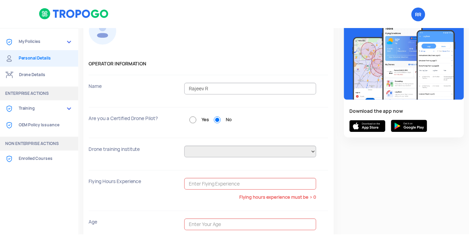
scroll to position [0, 0]
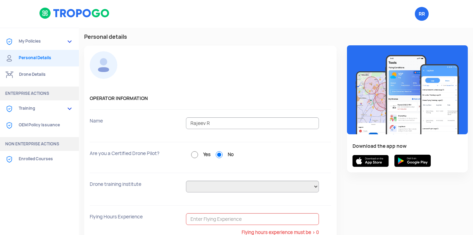
click at [36, 49] on link "My Policies" at bounding box center [39, 41] width 79 height 17
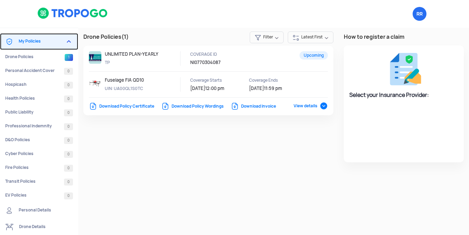
select select "National Insurance"
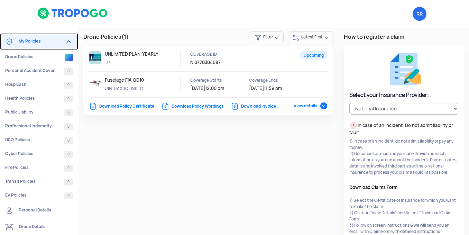
scroll to position [35, 0]
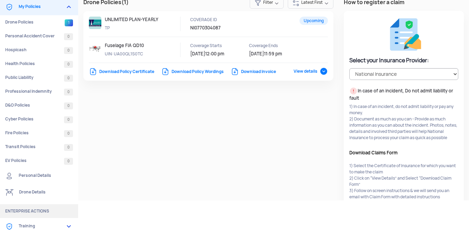
click at [46, 178] on link "Personal Details" at bounding box center [39, 175] width 78 height 17
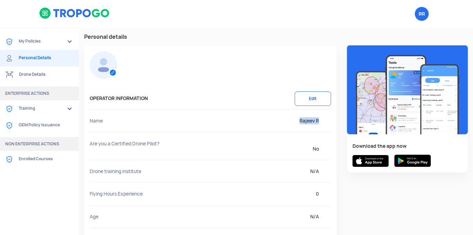
drag, startPoint x: 294, startPoint y: 121, endPoint x: 318, endPoint y: 122, distance: 23.9
click at [318, 122] on span "Rajeev R" at bounding box center [258, 120] width 145 height 7
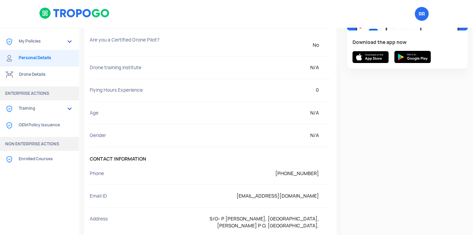
scroll to position [173, 0]
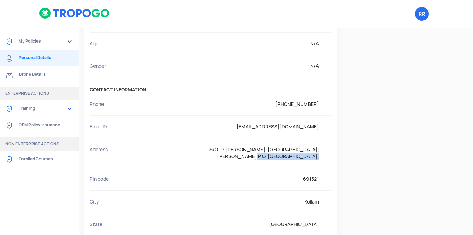
drag, startPoint x: 184, startPoint y: 157, endPoint x: 275, endPoint y: 157, distance: 91.0
click at [275, 157] on div "Address S/O- P [PERSON_NAME], [GEOGRAPHIC_DATA], Thazhathu Kulakkada P O, [GEOG…" at bounding box center [210, 152] width 241 height 29
click at [267, 155] on span "S/O- P [PERSON_NAME], [GEOGRAPHIC_DATA], [PERSON_NAME] P O, [GEOGRAPHIC_DATA]," at bounding box center [258, 153] width 145 height 14
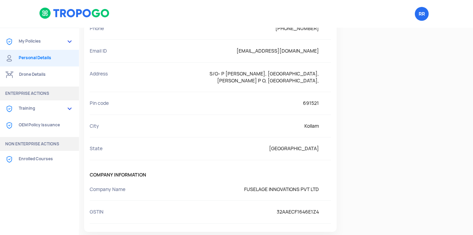
scroll to position [210, 0]
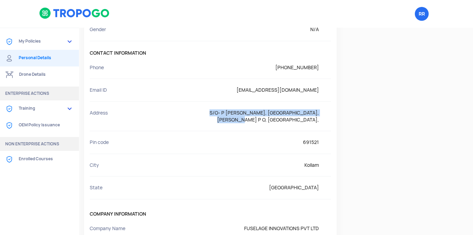
drag, startPoint x: 186, startPoint y: 111, endPoint x: 310, endPoint y: 113, distance: 123.2
click at [310, 113] on span "S/O- P [PERSON_NAME], [GEOGRAPHIC_DATA], [PERSON_NAME] P O, [GEOGRAPHIC_DATA]," at bounding box center [258, 116] width 145 height 14
click at [332, 107] on div "OPERATOR INFORMATION Edit Name [PERSON_NAME] R [PERSON_NAME] R Are you a Certif…" at bounding box center [210, 53] width 252 height 435
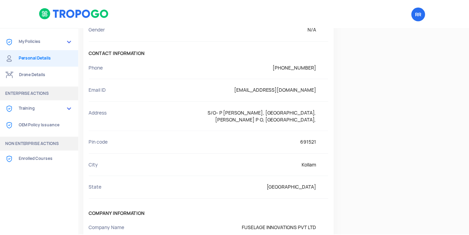
scroll to position [106, 0]
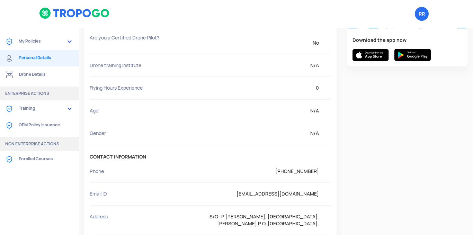
click at [34, 46] on link "My Policies" at bounding box center [39, 41] width 79 height 17
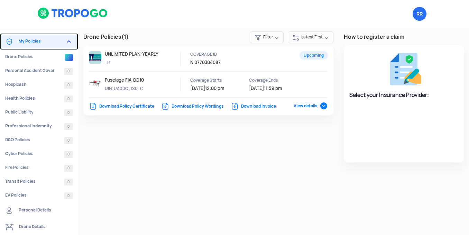
select select "National Insurance"
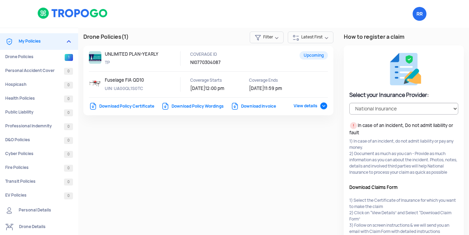
click at [91, 106] on link "Download Policy Certificate" at bounding box center [121, 106] width 65 height 6
click at [106, 106] on link "Download Policy Certificate" at bounding box center [121, 106] width 65 height 6
click at [304, 105] on span "View details" at bounding box center [311, 106] width 34 height 6
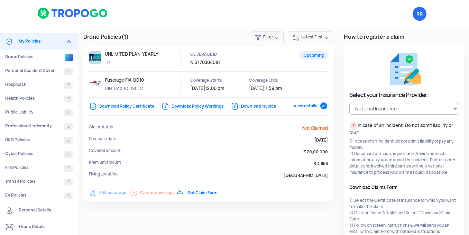
click at [304, 105] on span "View details" at bounding box center [311, 106] width 34 height 6
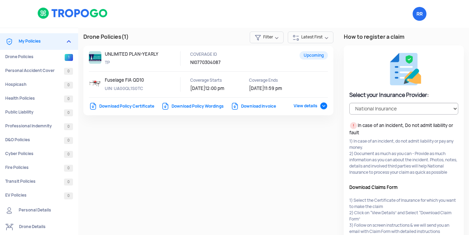
scroll to position [35, 0]
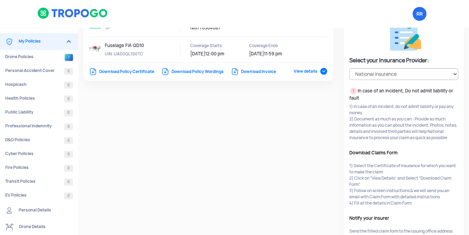
click at [303, 71] on span "View details" at bounding box center [311, 71] width 34 height 6
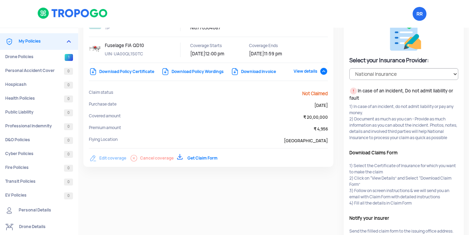
click at [303, 71] on span "View details" at bounding box center [311, 71] width 34 height 6
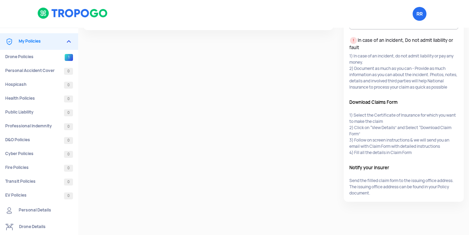
scroll to position [0, 0]
